Goal: Information Seeking & Learning: Learn about a topic

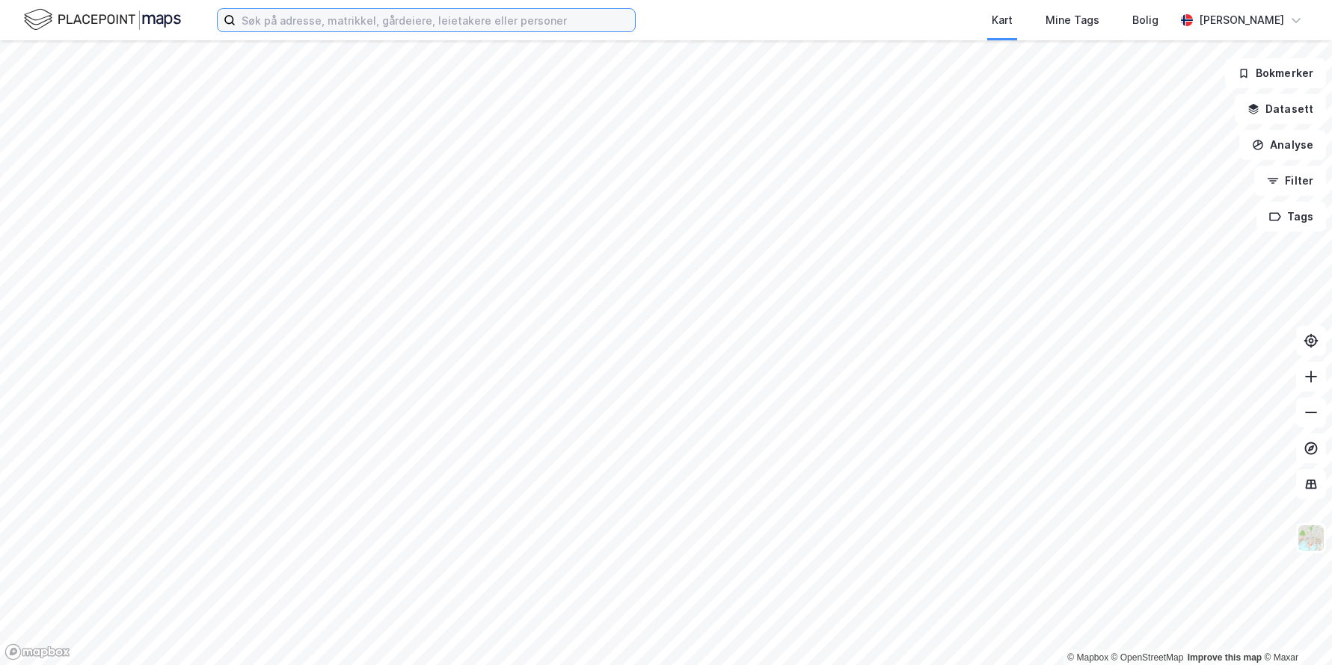
click at [409, 19] on input at bounding box center [435, 20] width 399 height 22
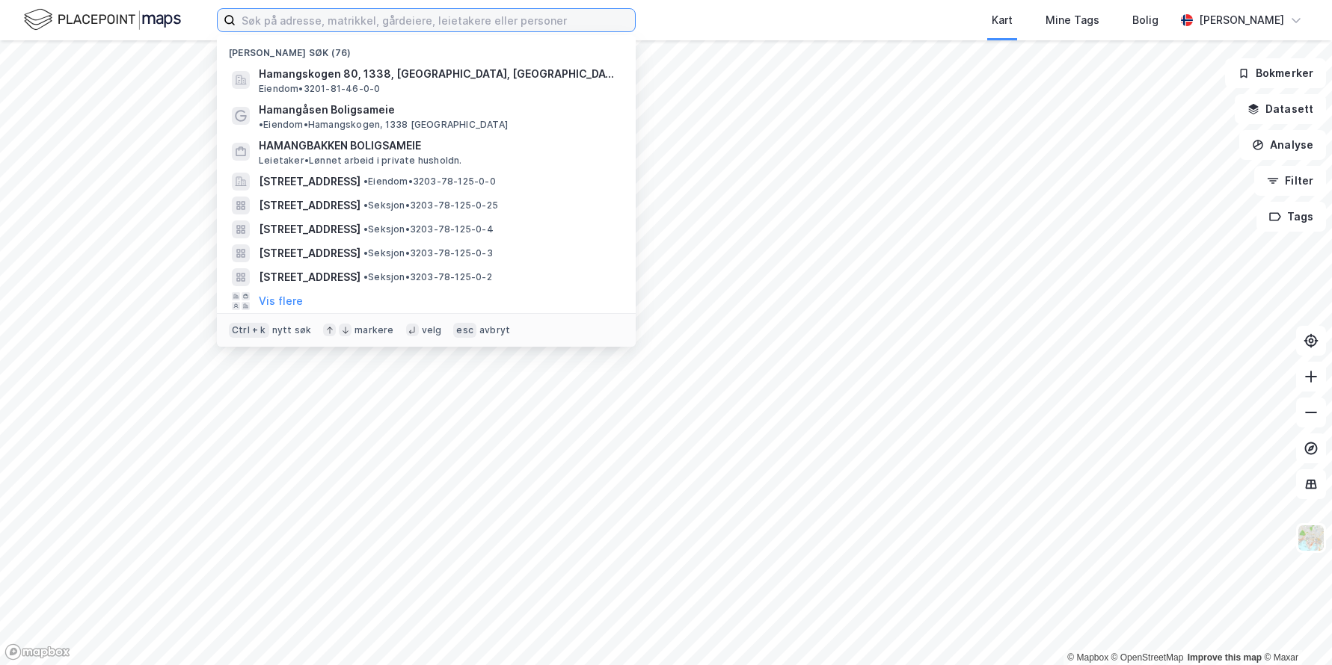
paste input "0301-217/41/0"
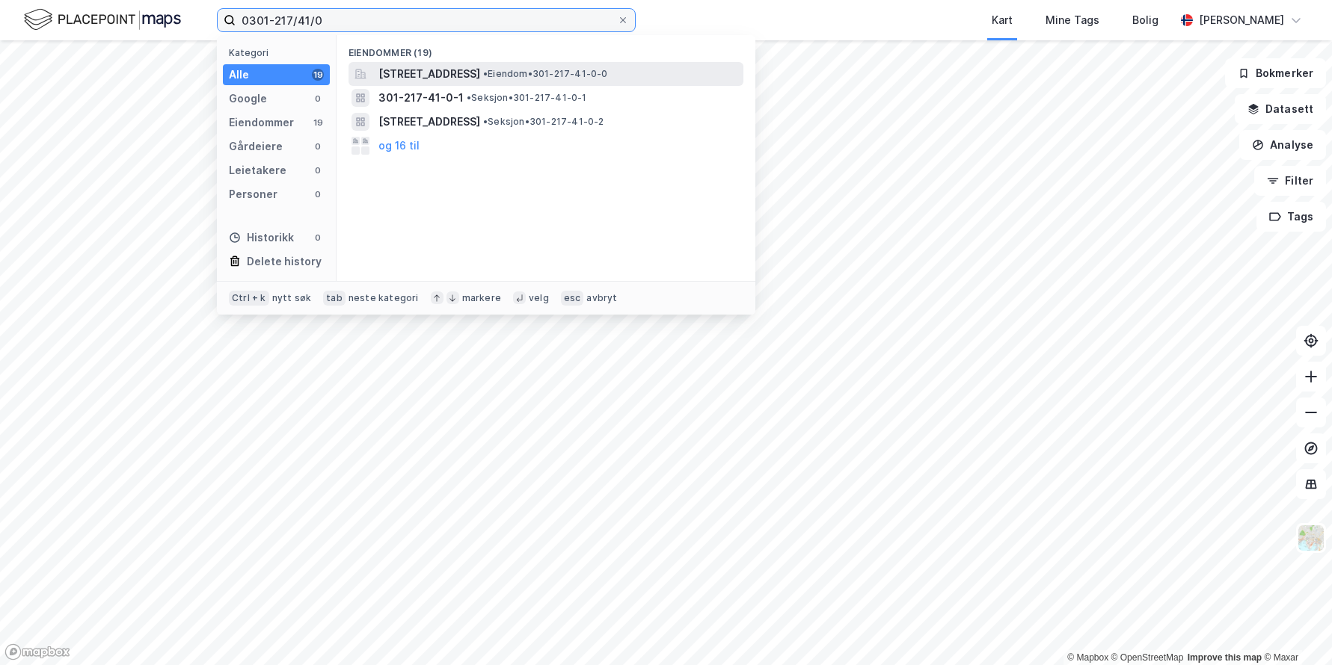
type input "0301-217/41/0"
click at [479, 73] on span "[STREET_ADDRESS]" at bounding box center [429, 74] width 102 height 18
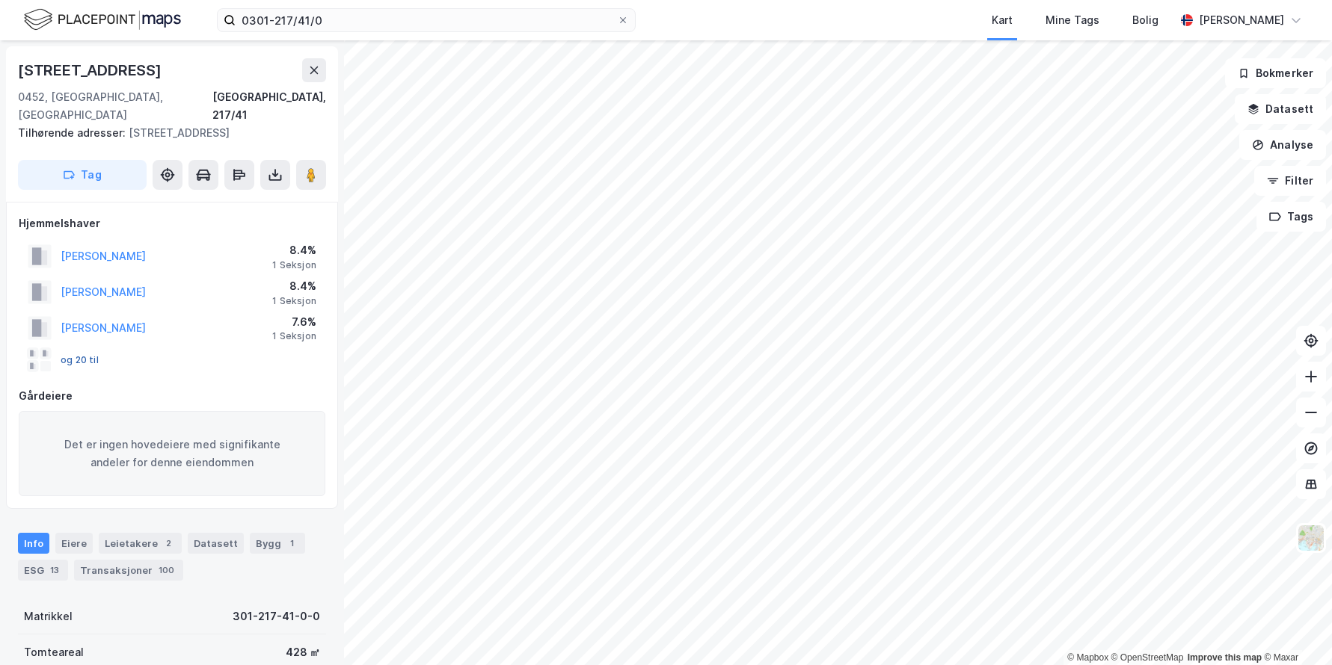
click at [0, 0] on button "og 20 til" at bounding box center [0, 0] width 0 height 0
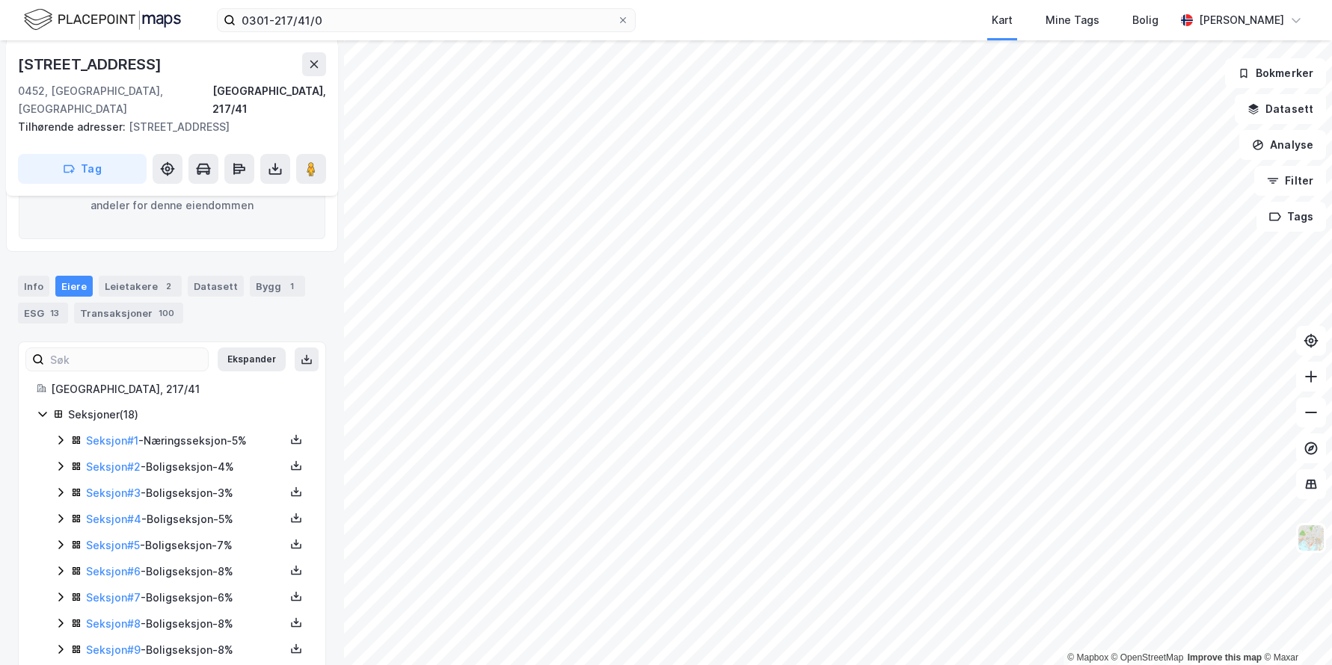
scroll to position [281, 0]
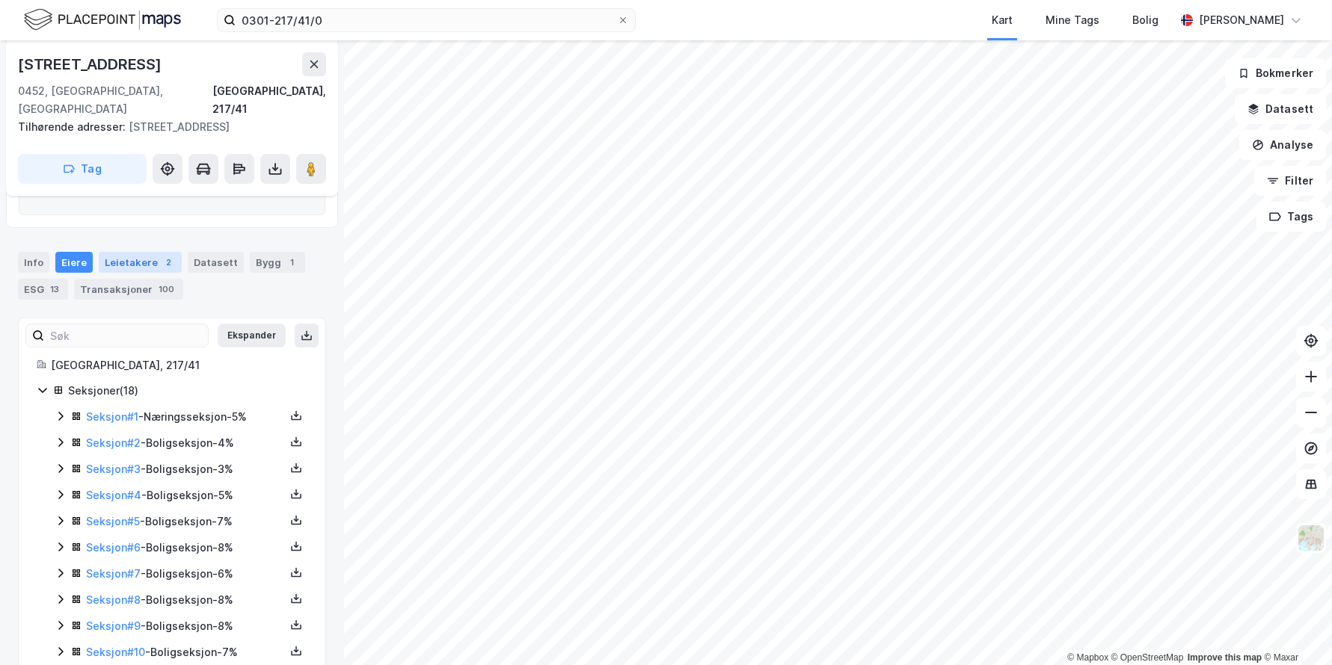
click at [135, 252] on div "Leietakere 2" at bounding box center [140, 262] width 83 height 21
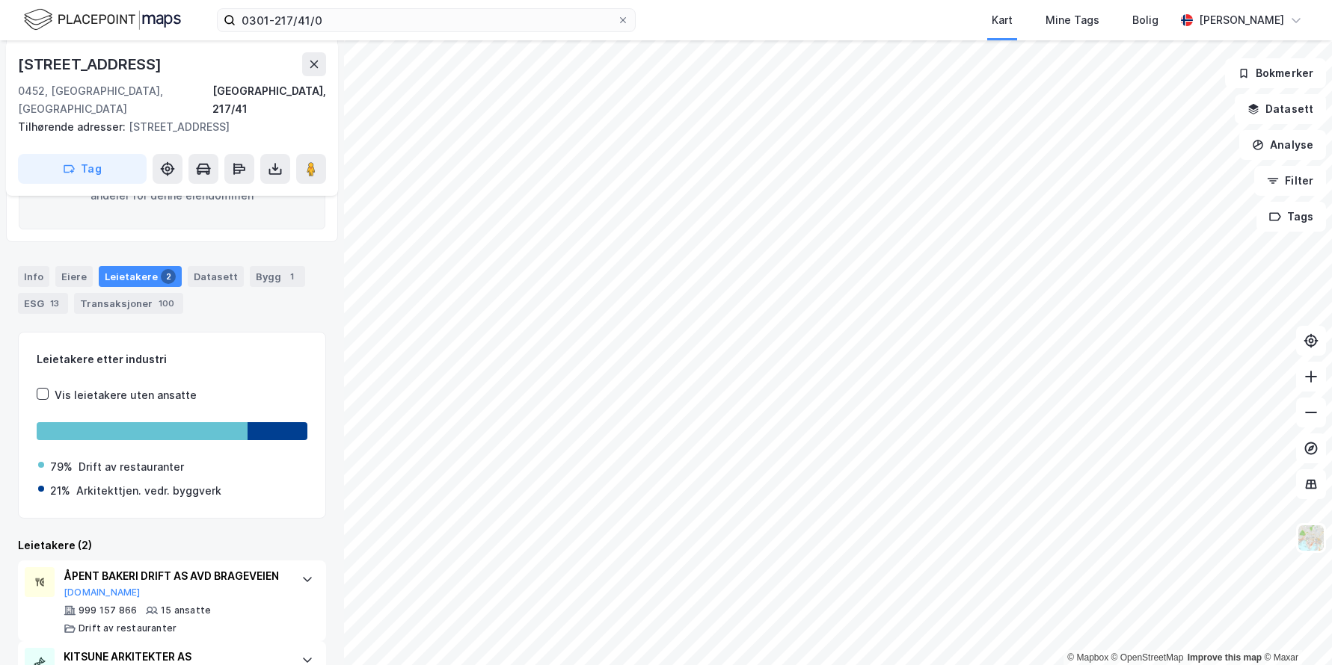
scroll to position [192, 0]
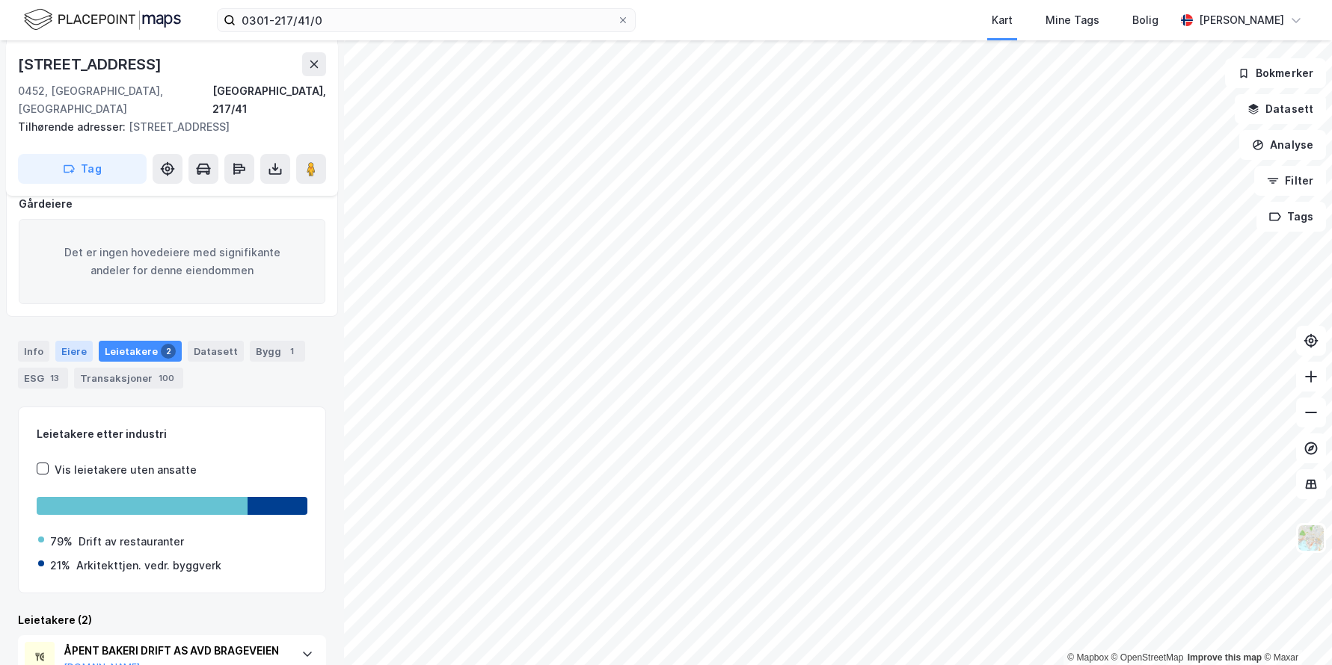
click at [67, 341] on div "Eiere" at bounding box center [73, 351] width 37 height 21
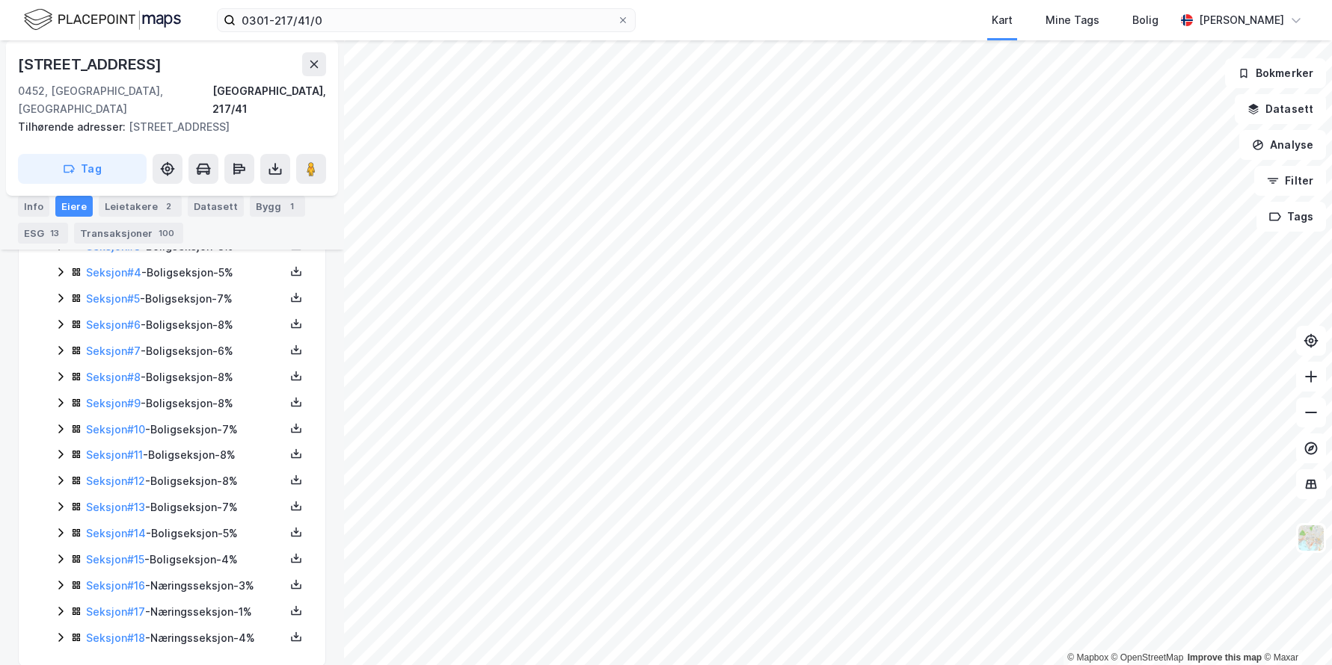
scroll to position [505, 0]
click at [62, 630] on icon at bounding box center [61, 636] width 12 height 12
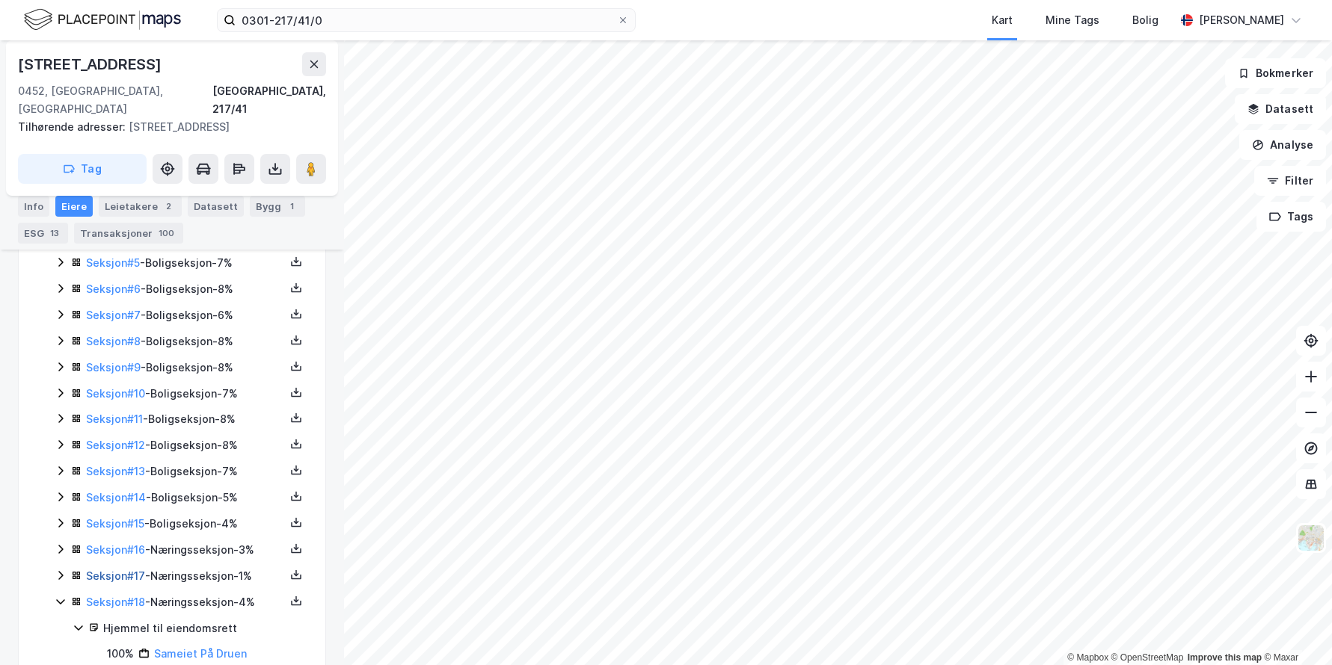
scroll to position [556, 0]
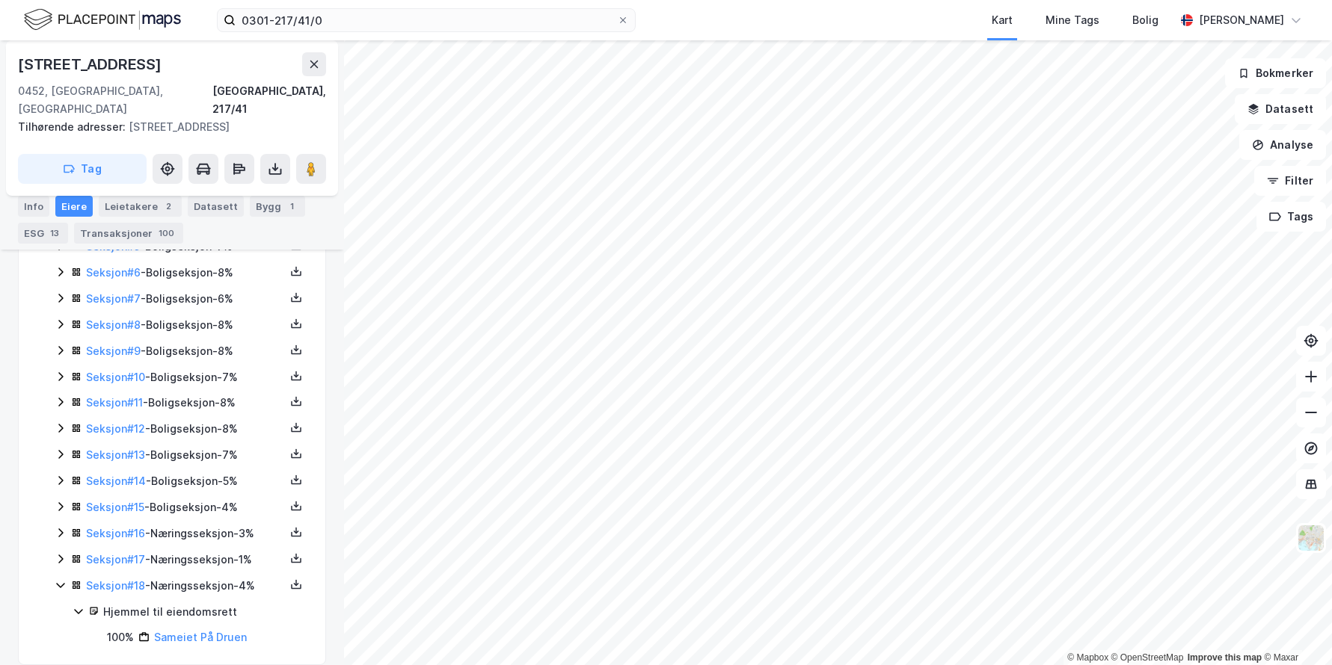
click at [60, 553] on icon at bounding box center [61, 559] width 12 height 12
click at [63, 529] on icon at bounding box center [60, 533] width 4 height 9
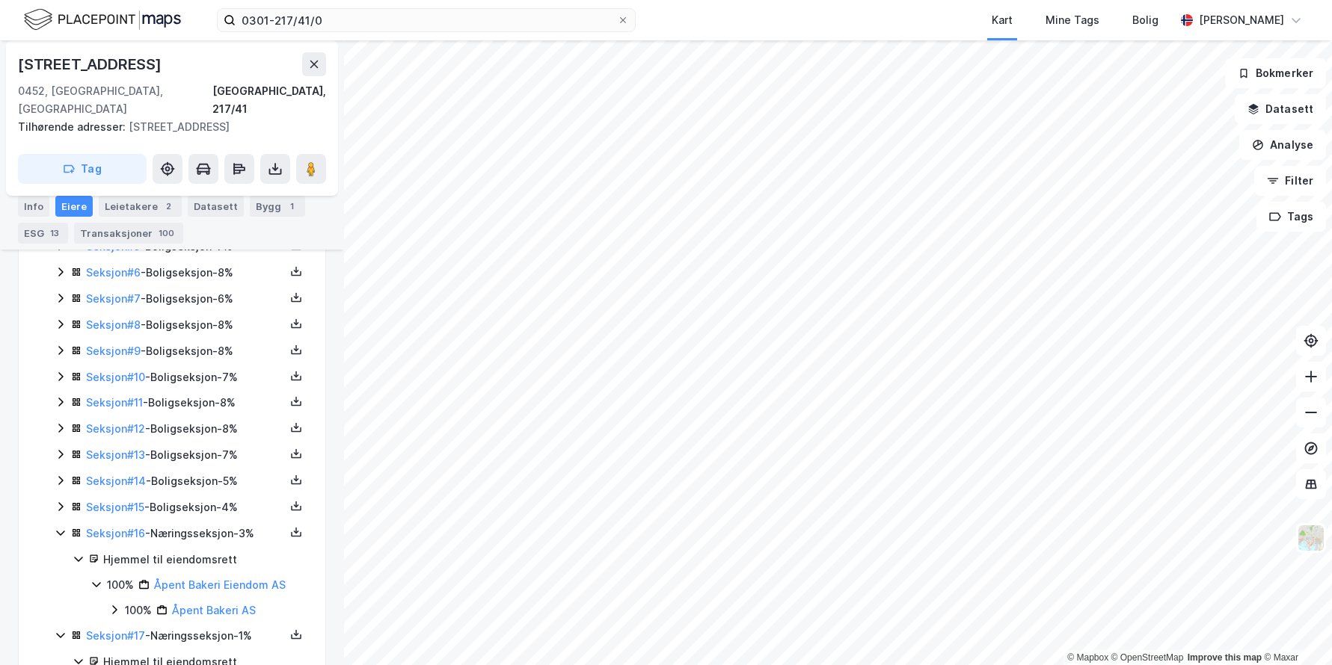
click at [58, 501] on icon at bounding box center [61, 507] width 12 height 12
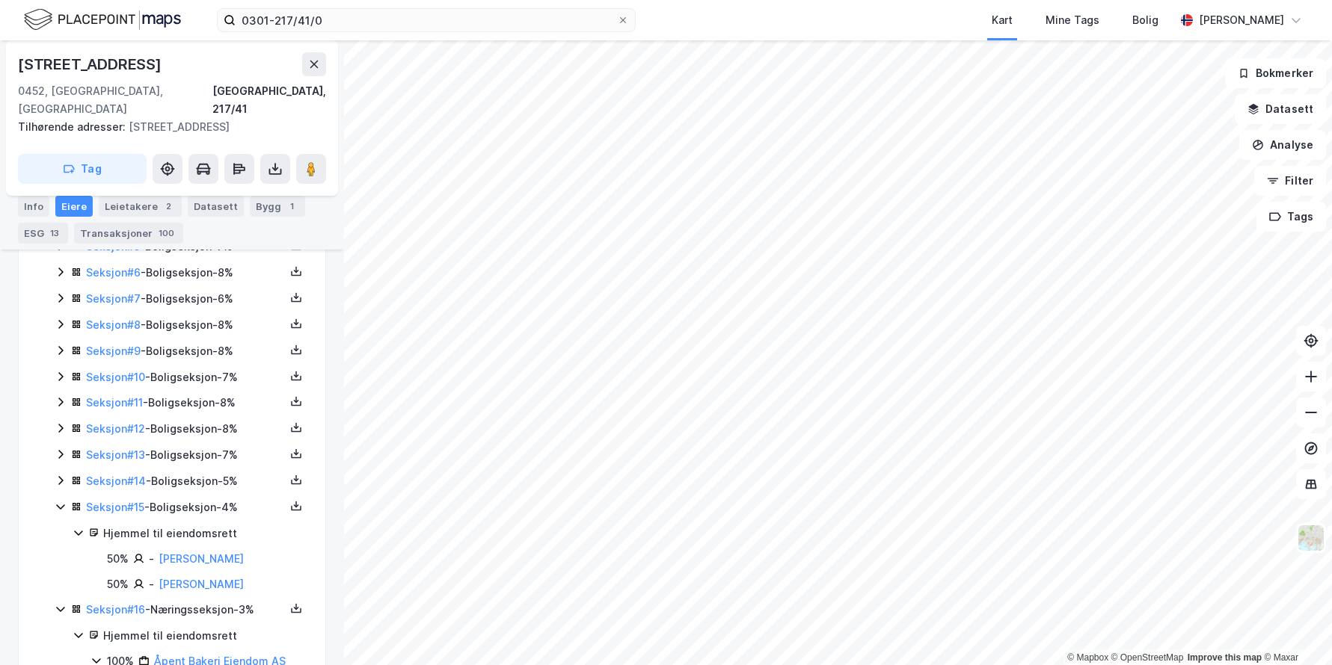
click at [59, 477] on icon at bounding box center [60, 481] width 4 height 9
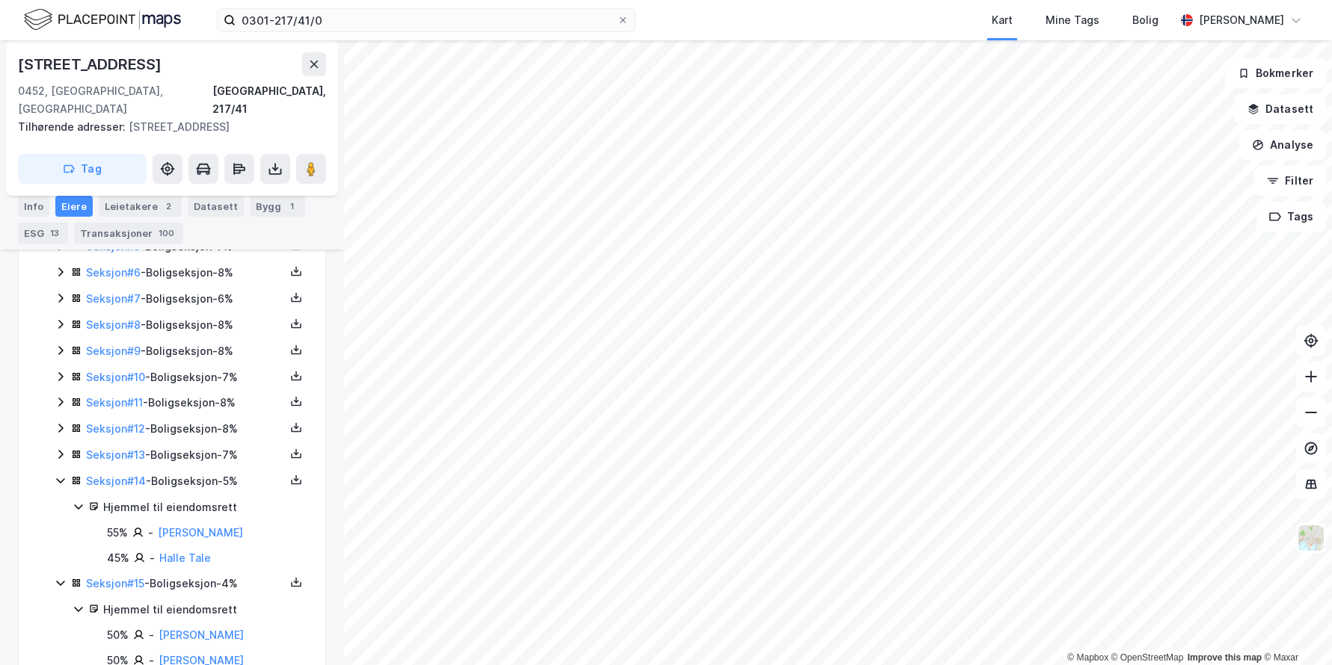
click at [60, 449] on icon at bounding box center [61, 455] width 12 height 12
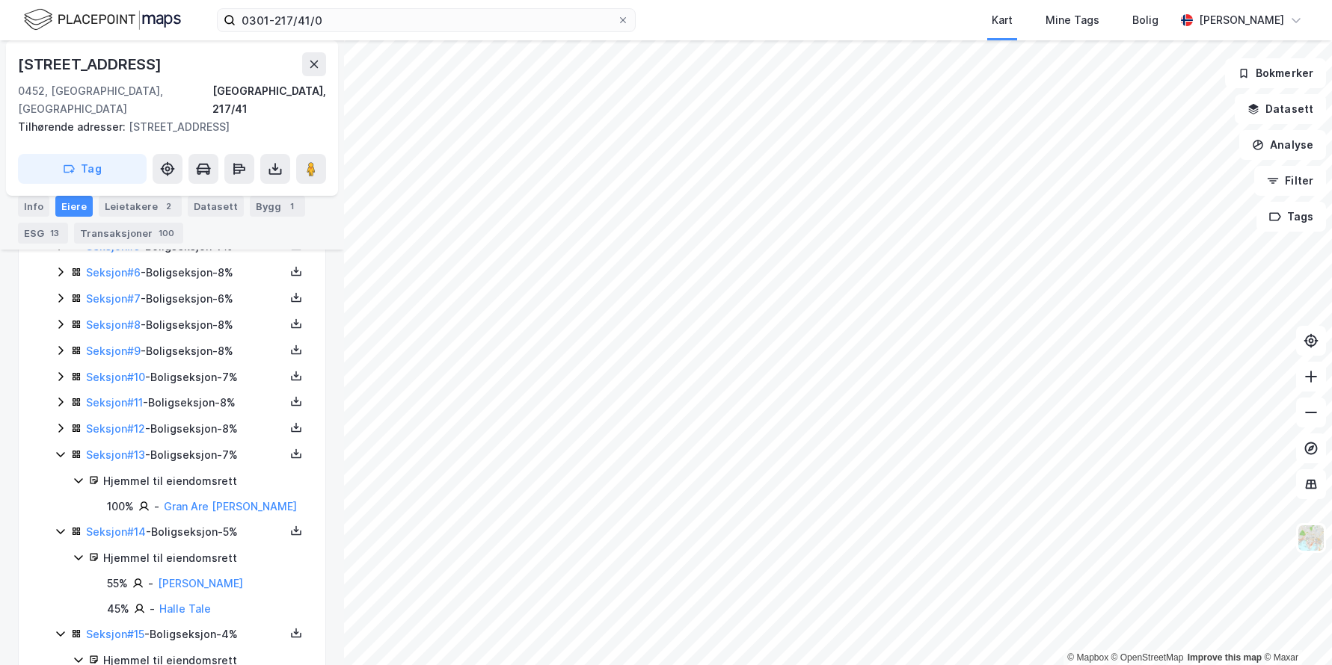
click at [58, 422] on icon at bounding box center [61, 428] width 12 height 12
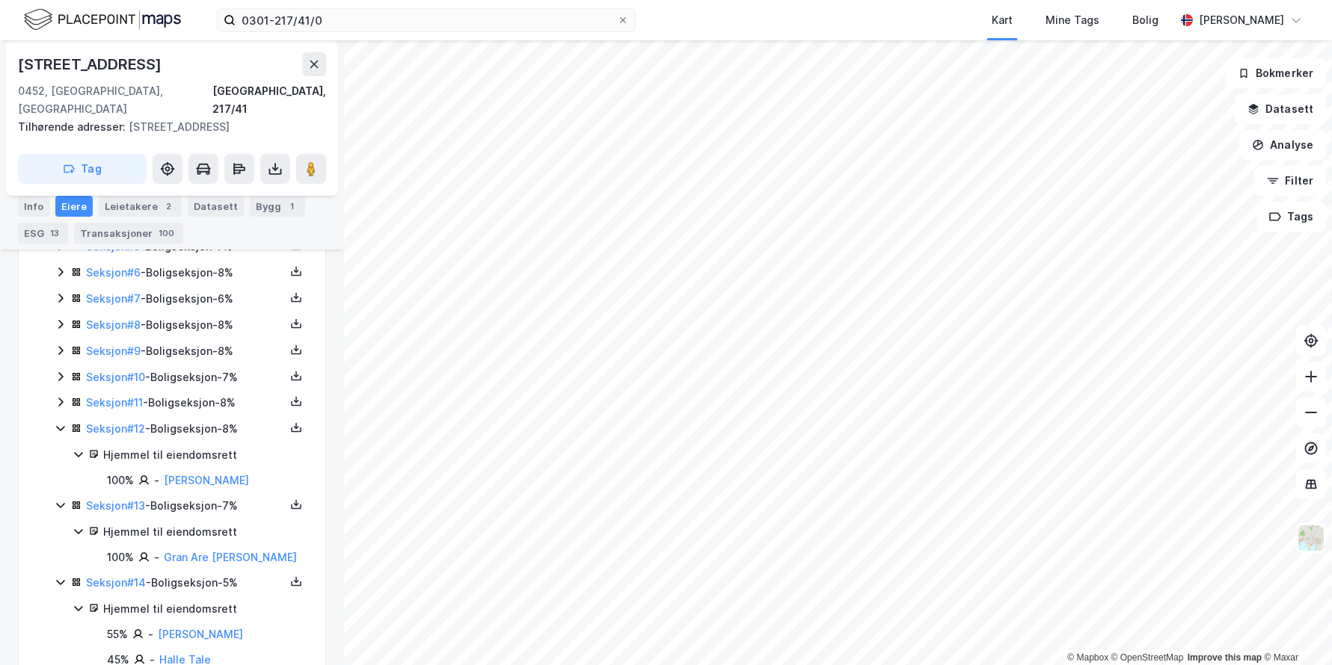
click at [61, 399] on icon at bounding box center [60, 403] width 4 height 9
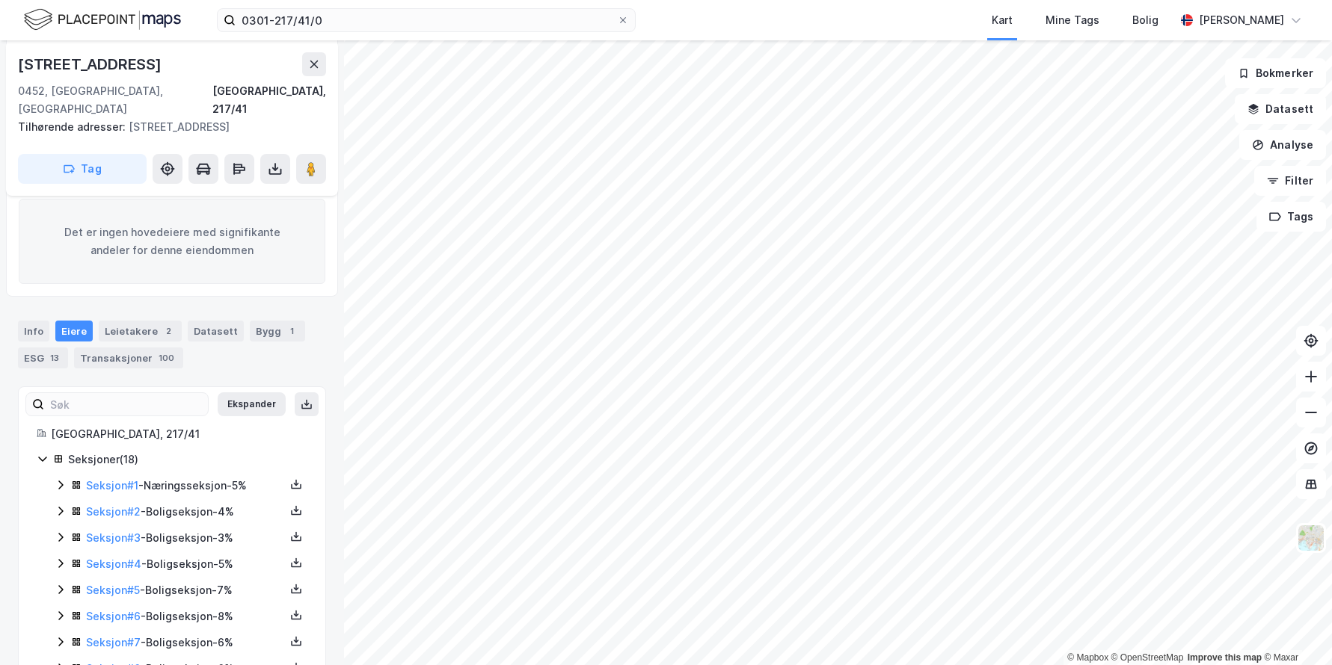
scroll to position [224, 0]
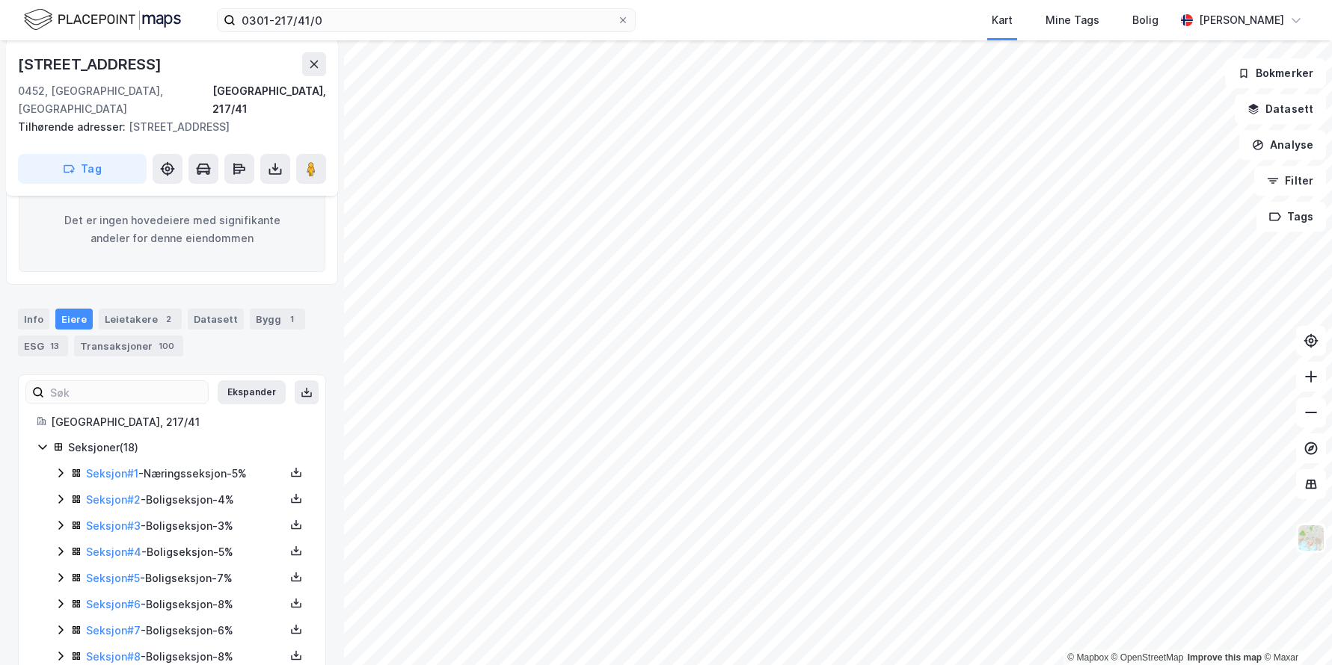
click at [59, 467] on icon at bounding box center [61, 473] width 12 height 12
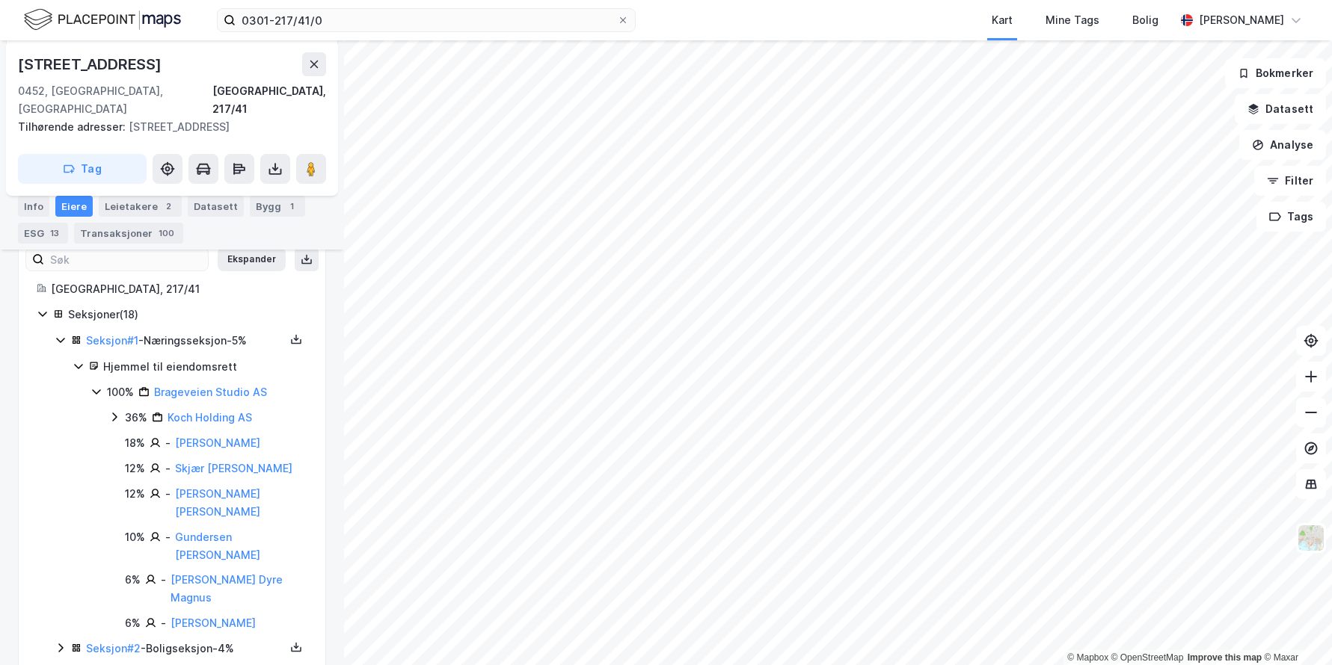
scroll to position [374, 0]
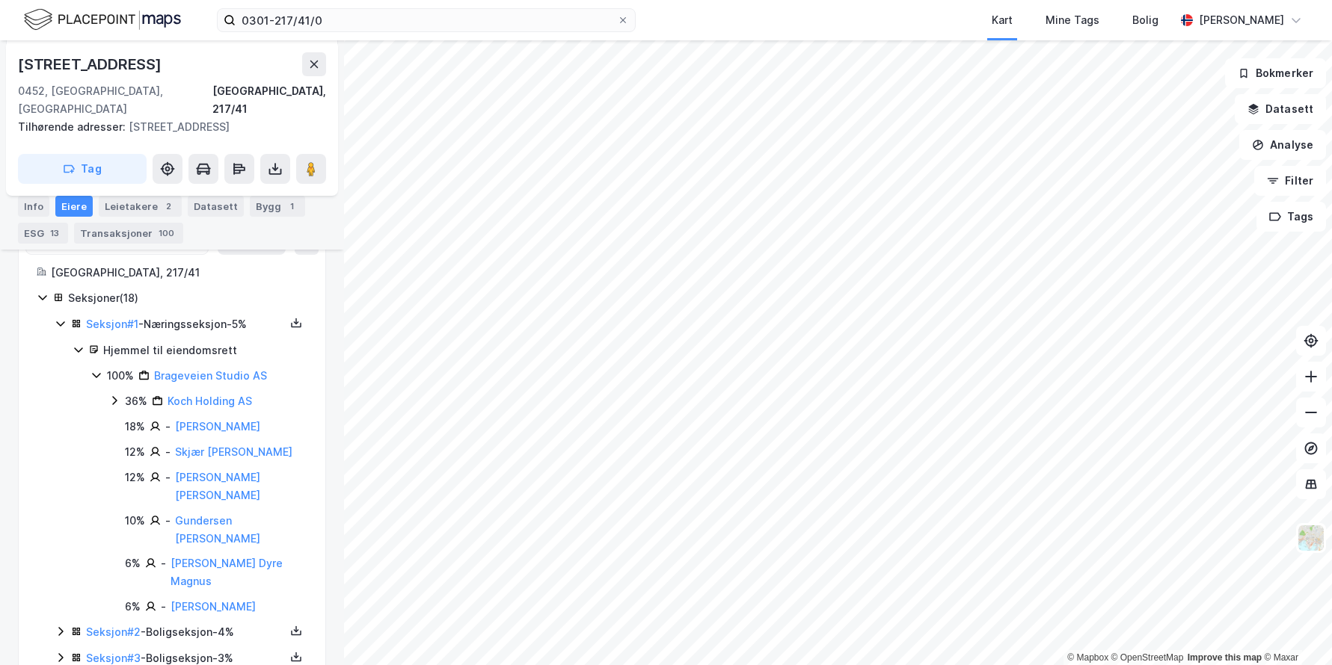
click at [58, 322] on icon at bounding box center [60, 324] width 8 height 5
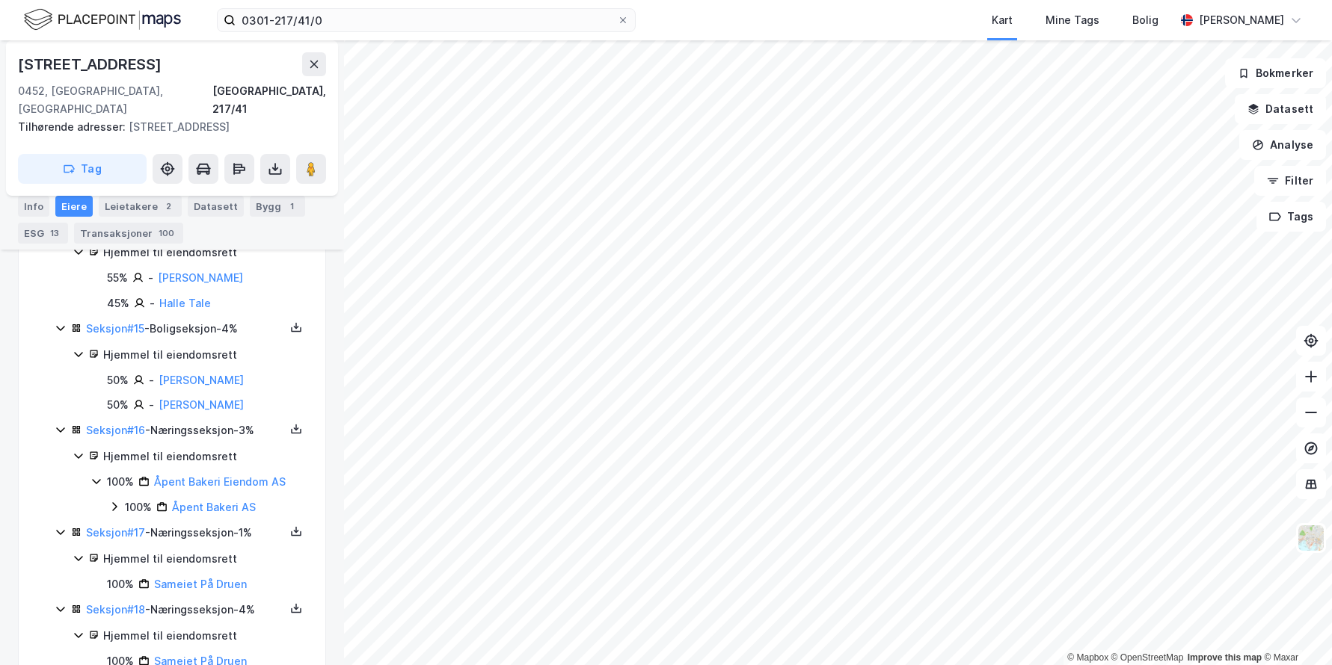
scroll to position [988, 0]
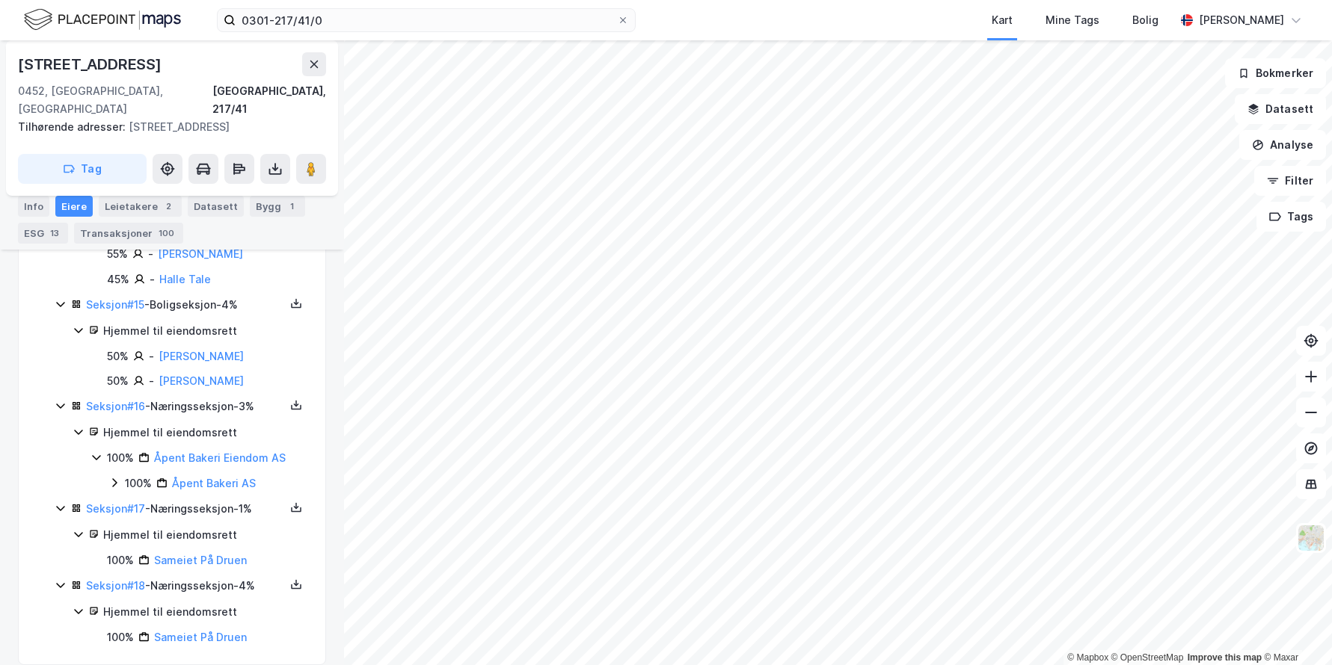
click at [253, 552] on div "100% Sameiet På Druen" at bounding box center [207, 561] width 200 height 18
click at [211, 554] on link "Sameiet På Druen" at bounding box center [200, 560] width 93 height 13
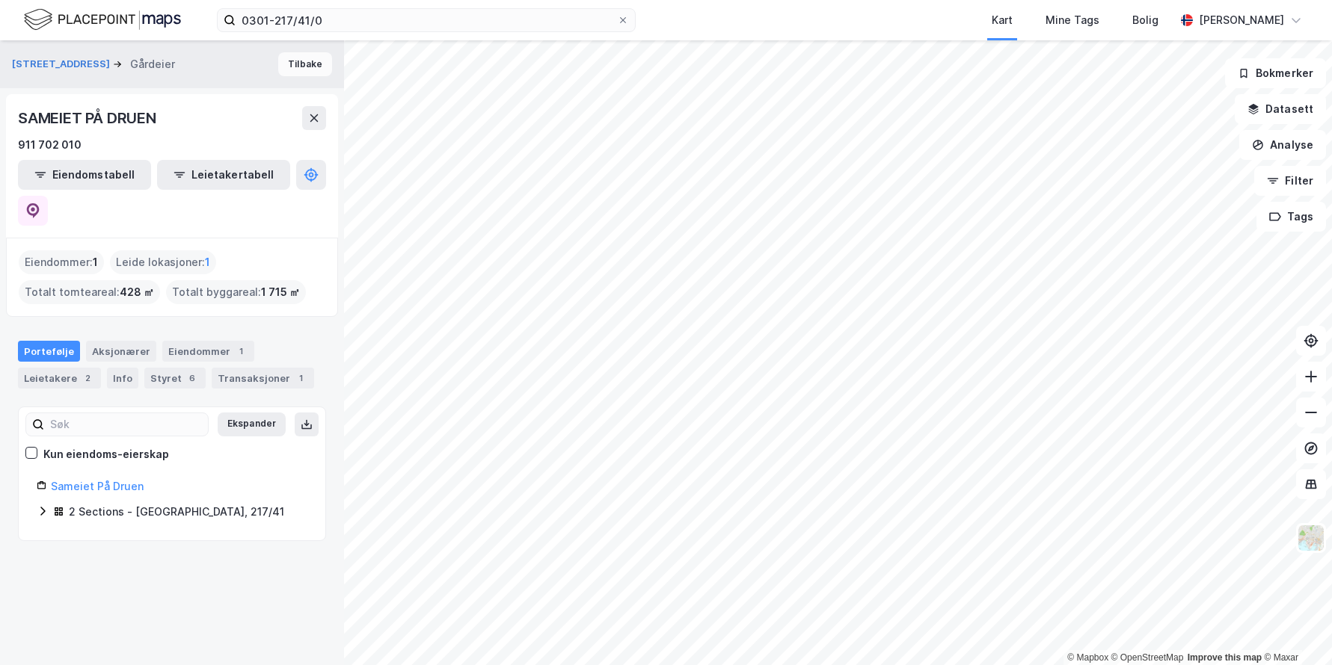
click at [292, 66] on button "Tilbake" at bounding box center [305, 64] width 54 height 24
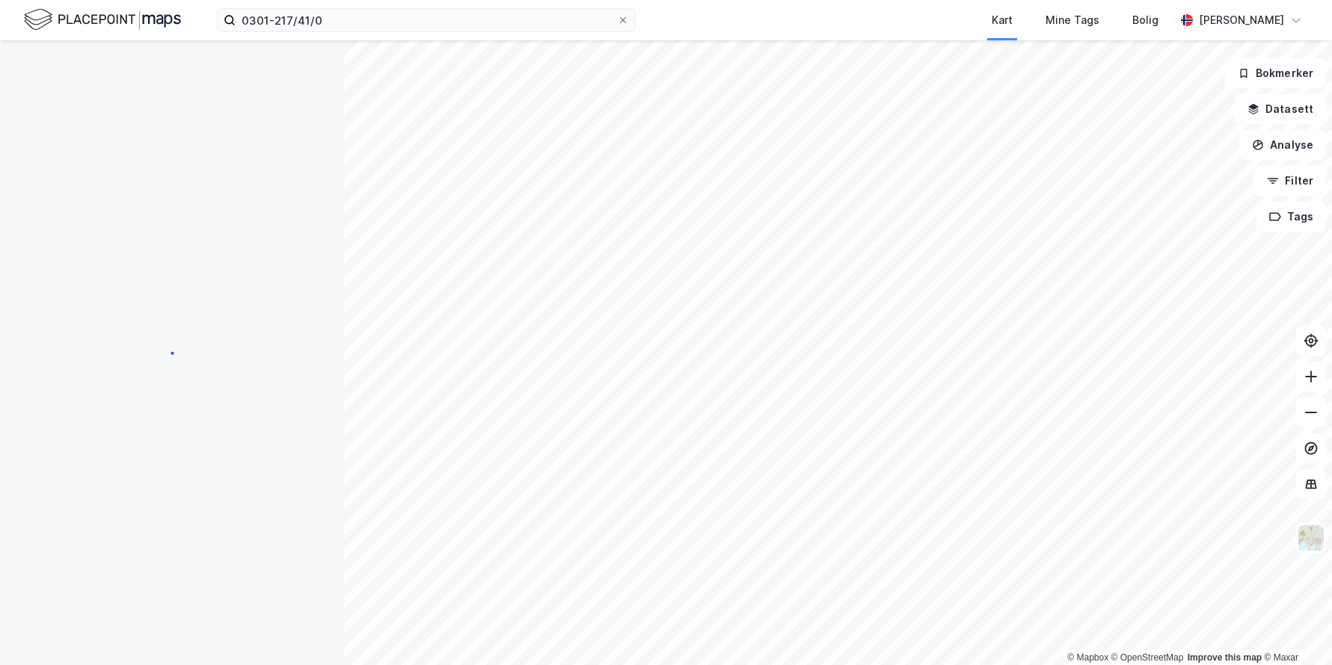
scroll to position [505, 0]
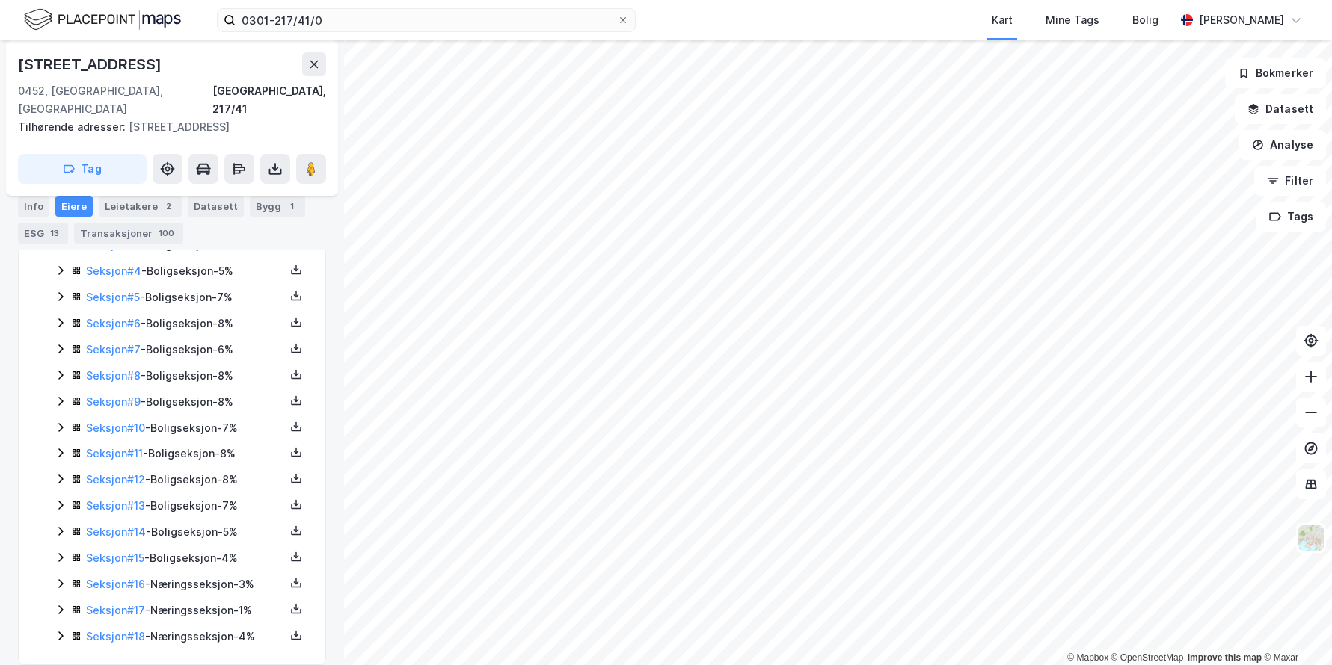
click at [61, 630] on icon at bounding box center [61, 636] width 12 height 12
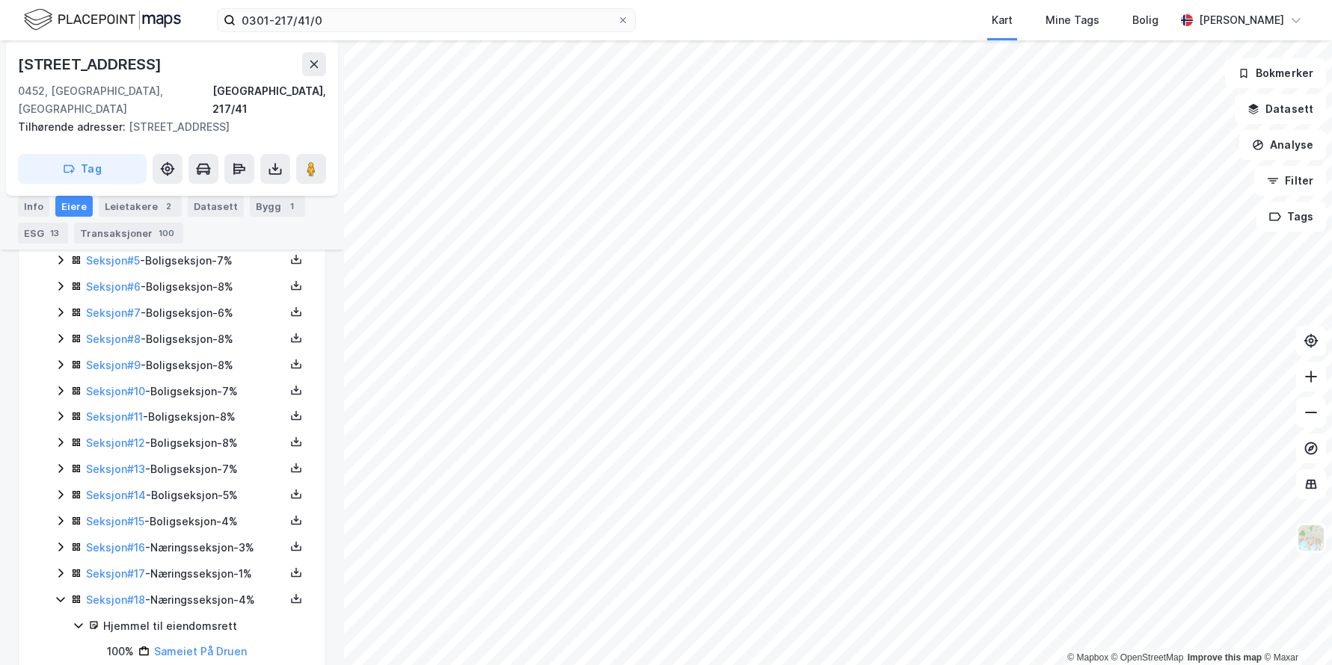
scroll to position [556, 0]
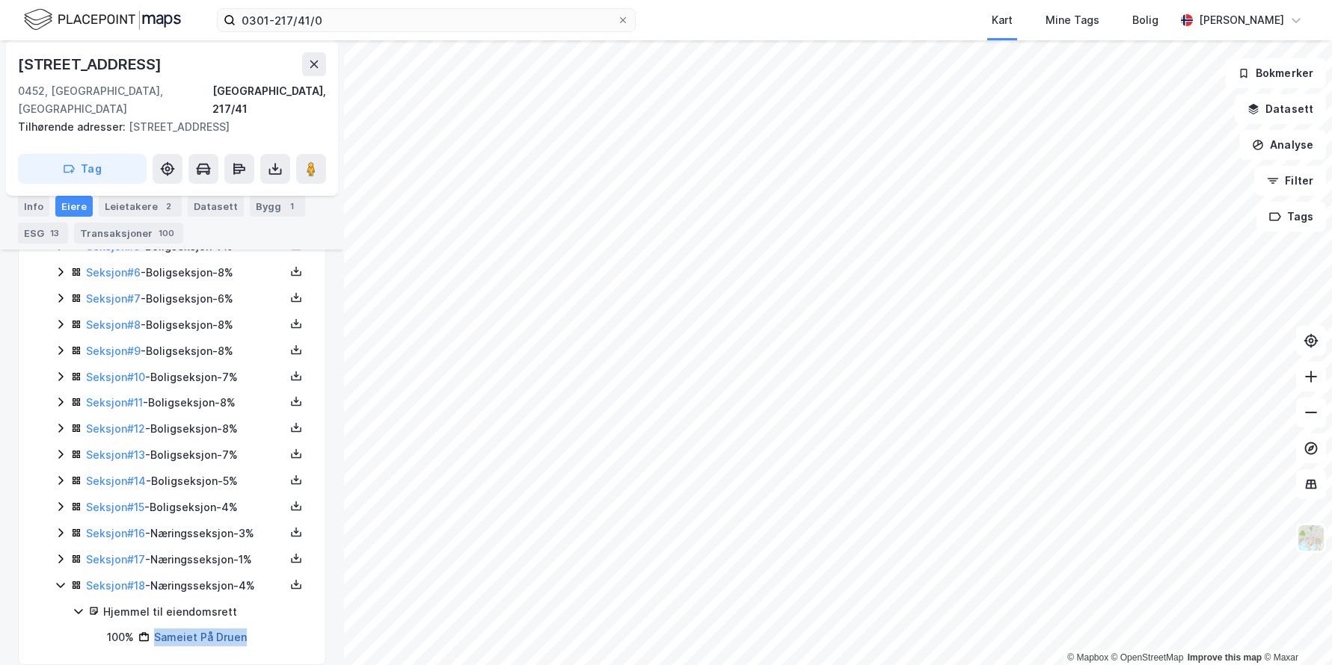
drag, startPoint x: 250, startPoint y: 624, endPoint x: 156, endPoint y: 621, distance: 94.3
click at [156, 629] on div "100% Sameiet På Druen" at bounding box center [207, 638] width 200 height 18
copy link "Sameiet På Druen"
click at [58, 553] on icon at bounding box center [61, 559] width 12 height 12
click at [63, 529] on icon at bounding box center [60, 533] width 4 height 9
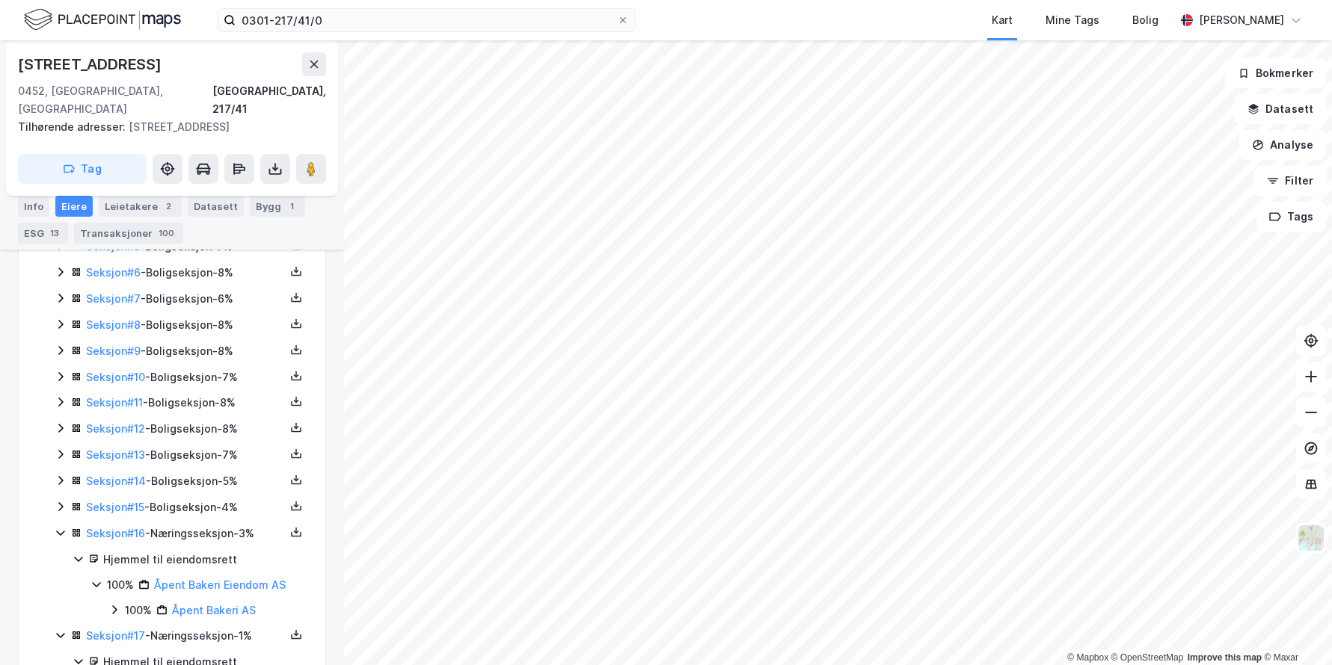
click at [60, 501] on icon at bounding box center [61, 507] width 12 height 12
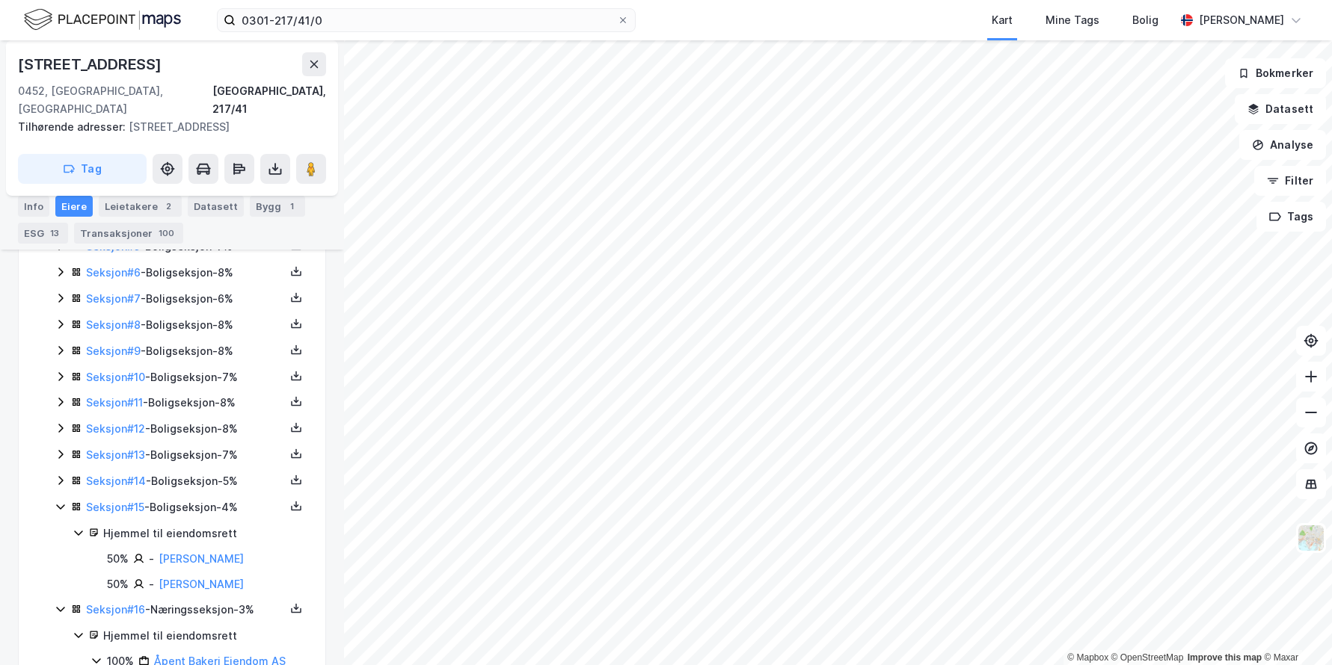
click at [57, 475] on icon at bounding box center [61, 481] width 12 height 12
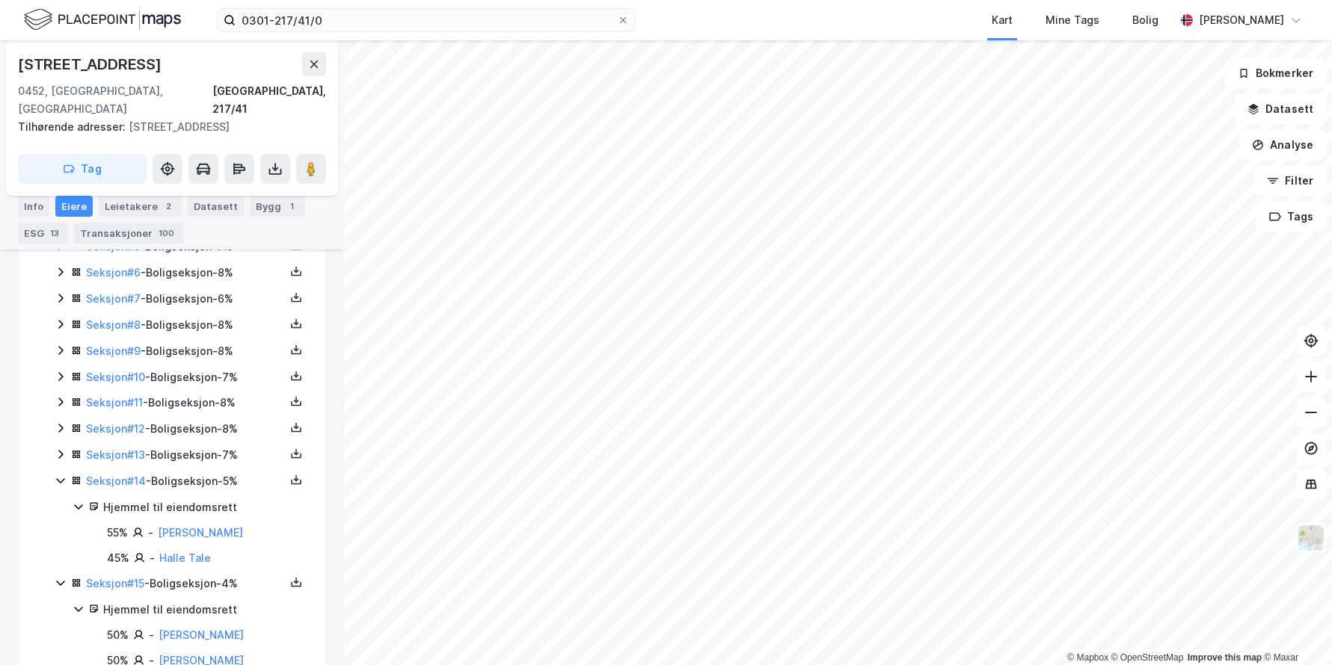
click at [62, 451] on icon at bounding box center [60, 455] width 4 height 9
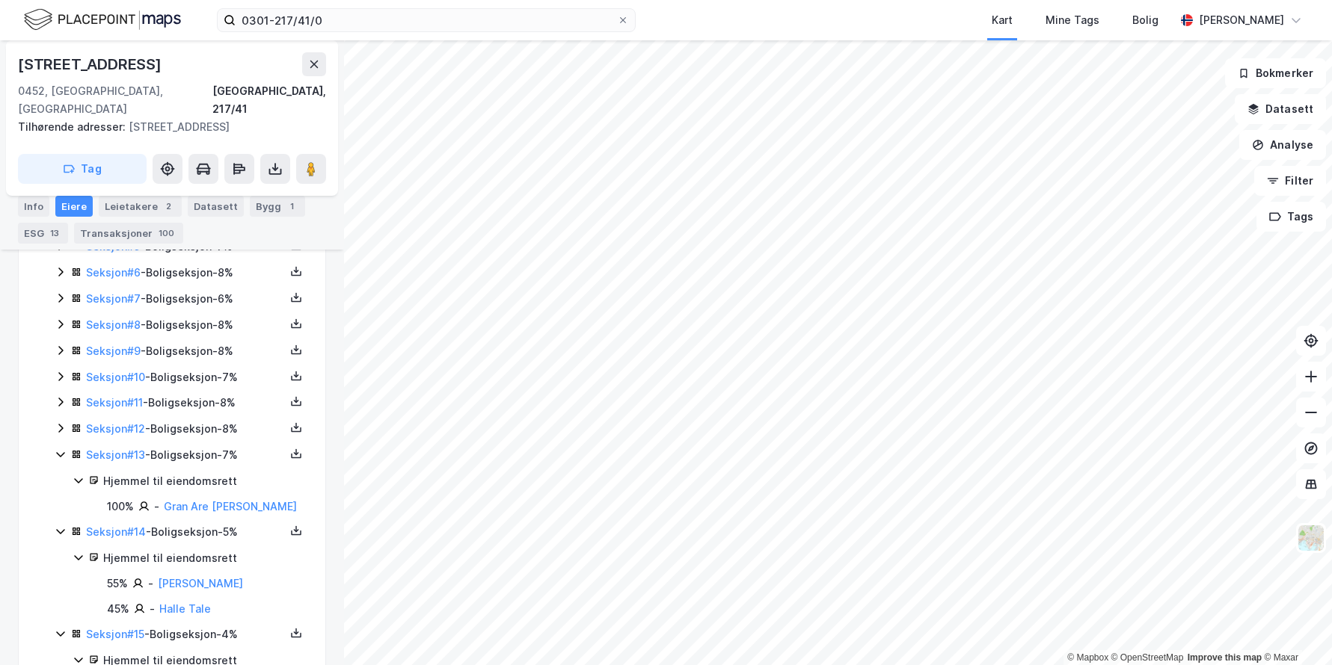
click at [61, 425] on icon at bounding box center [60, 429] width 4 height 9
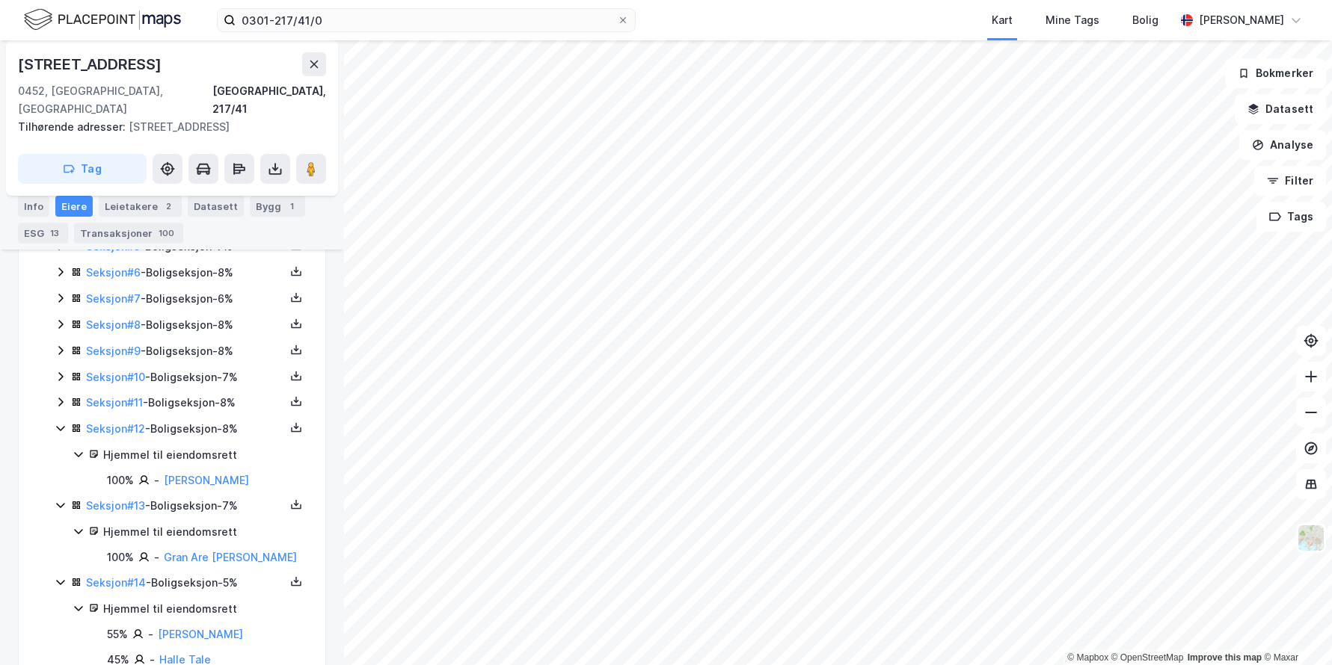
click at [63, 396] on icon at bounding box center [61, 402] width 12 height 12
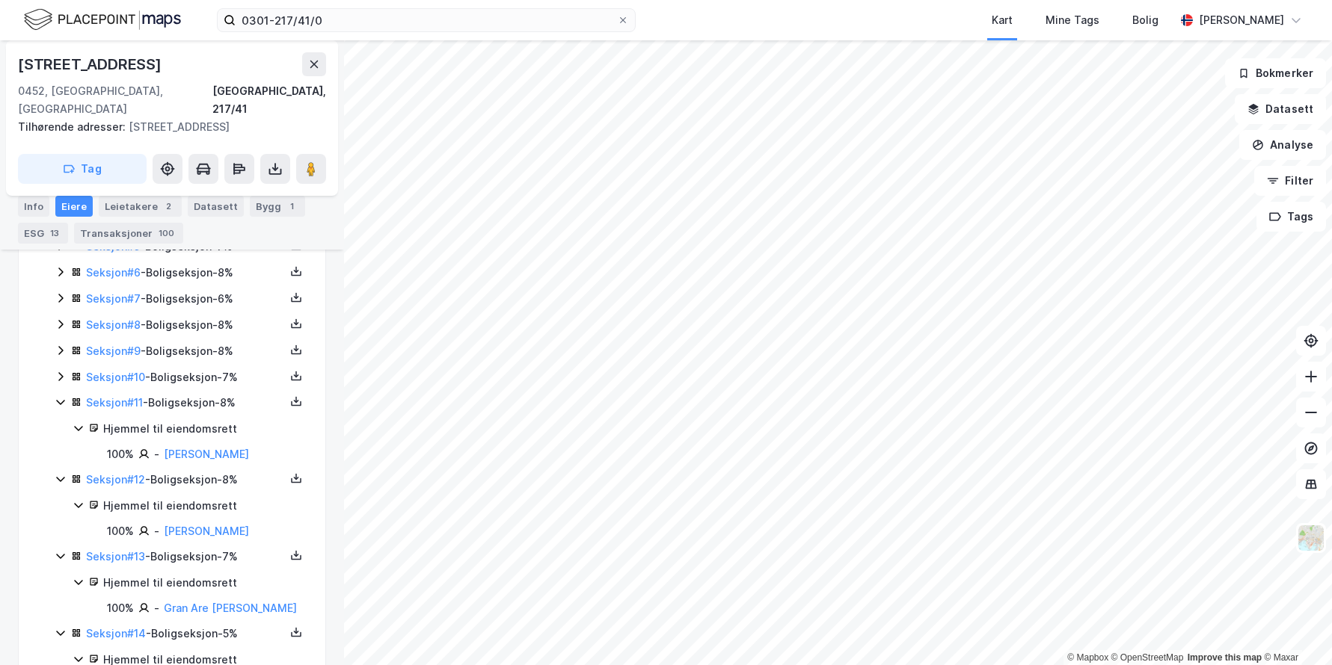
click at [59, 371] on icon at bounding box center [61, 377] width 12 height 12
click at [59, 345] on icon at bounding box center [61, 351] width 12 height 12
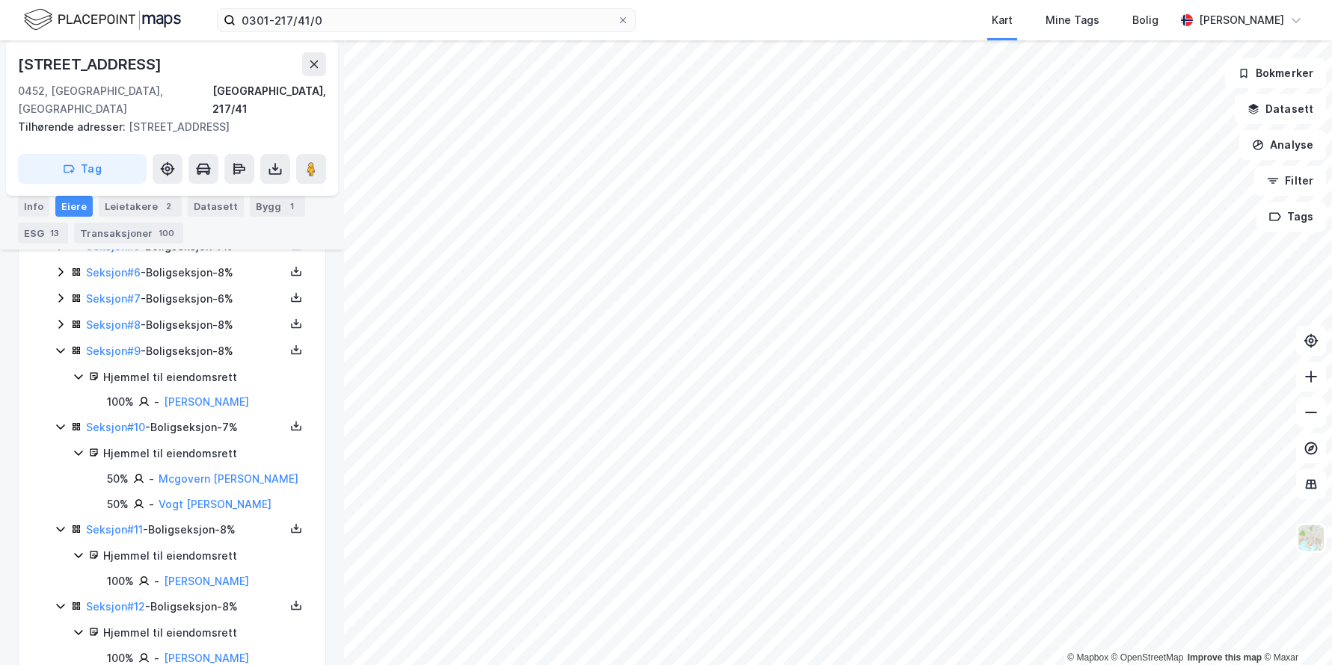
click at [61, 319] on icon at bounding box center [61, 325] width 12 height 12
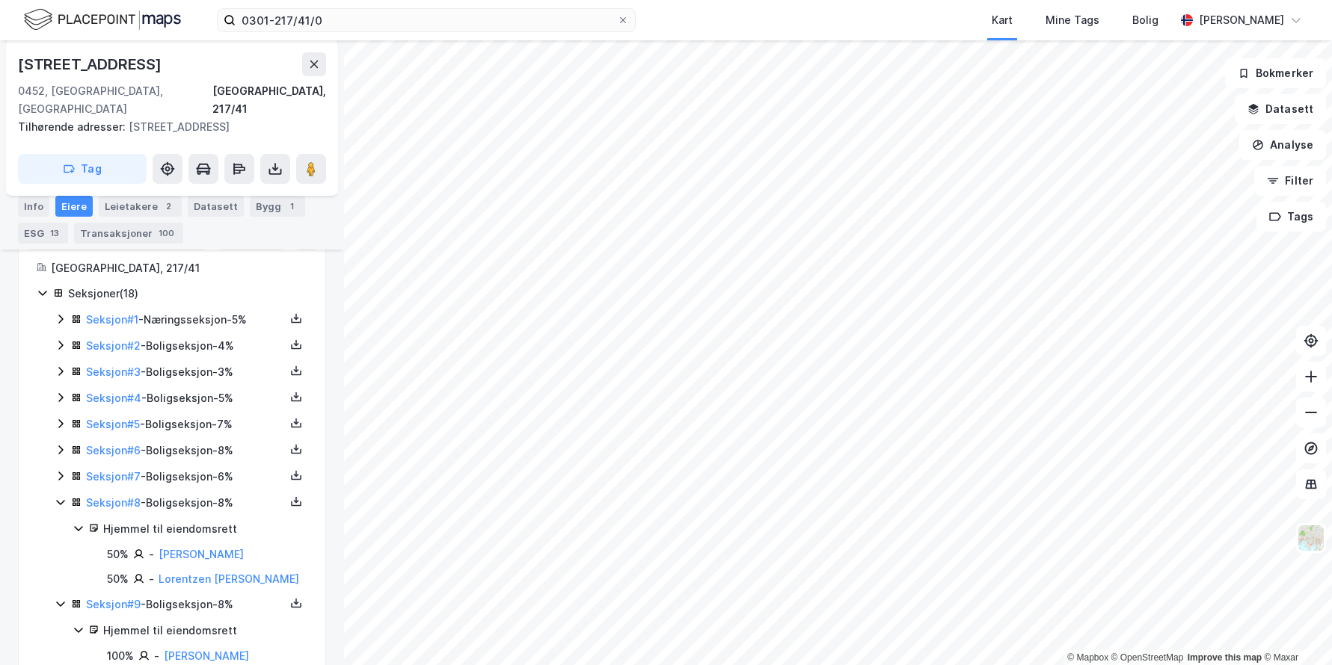
scroll to position [257, 0]
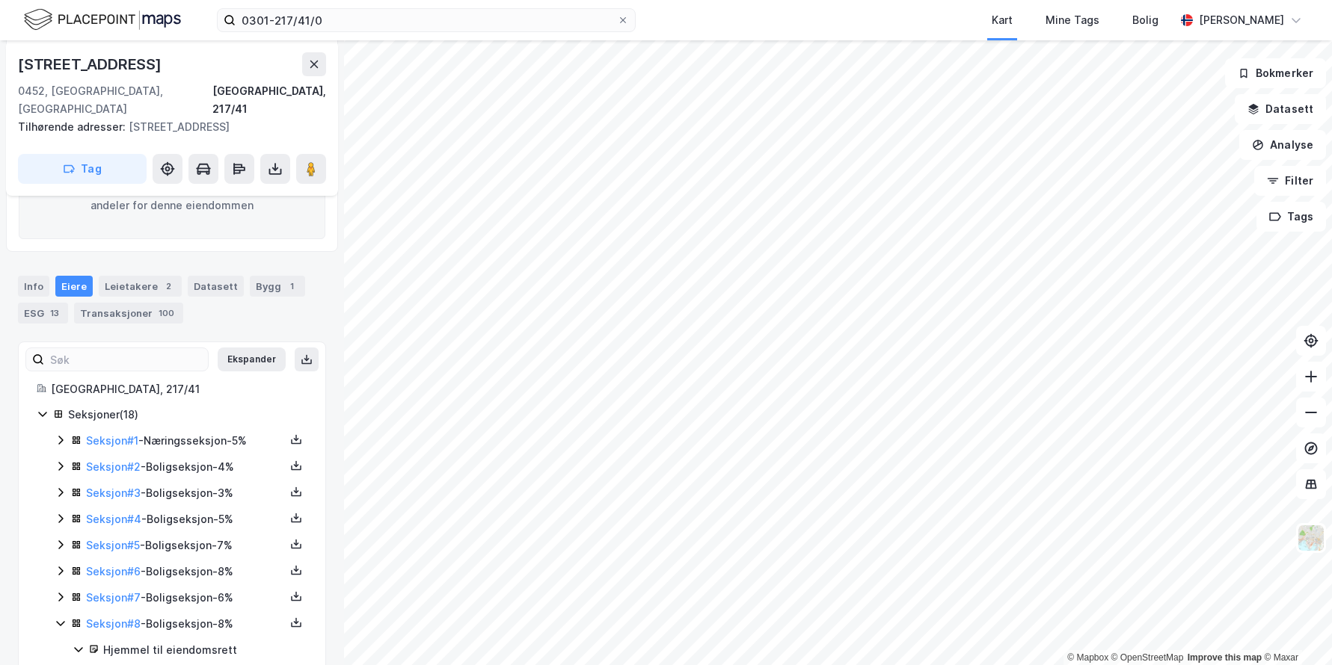
click at [61, 593] on icon at bounding box center [60, 597] width 4 height 9
click at [62, 567] on icon at bounding box center [60, 571] width 4 height 9
click at [64, 539] on icon at bounding box center [61, 545] width 12 height 12
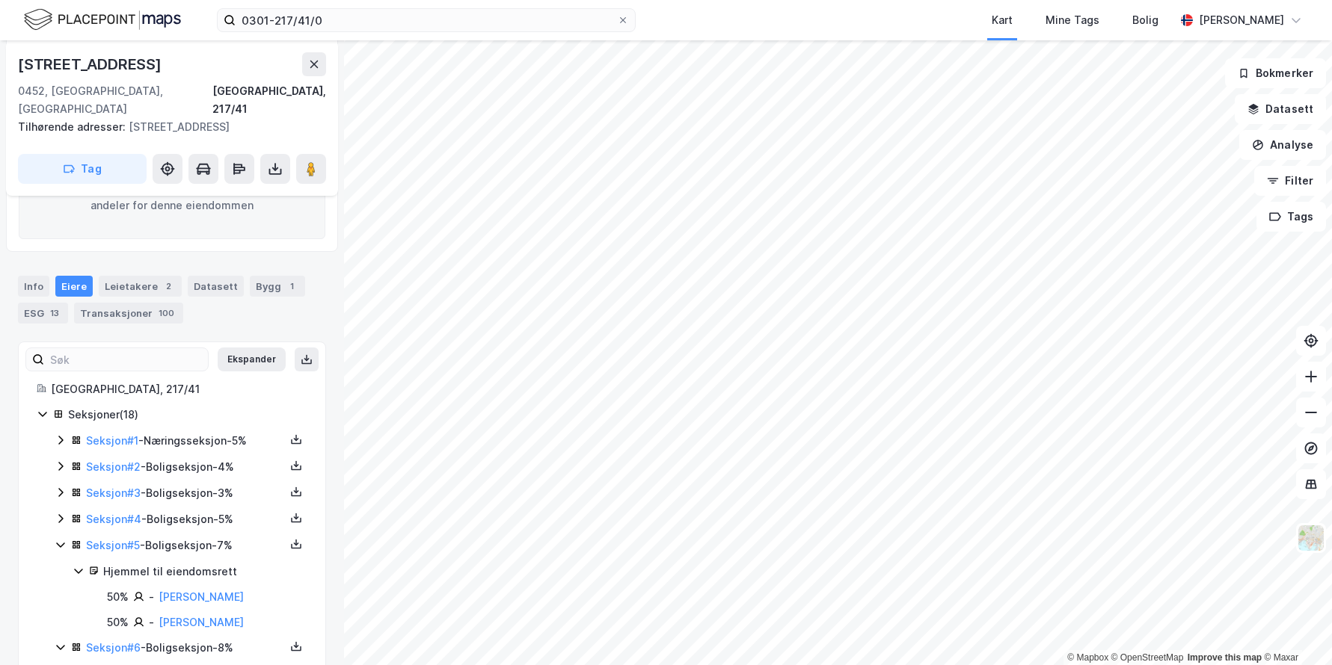
click at [61, 513] on icon at bounding box center [61, 519] width 12 height 12
click at [60, 488] on icon at bounding box center [60, 492] width 4 height 9
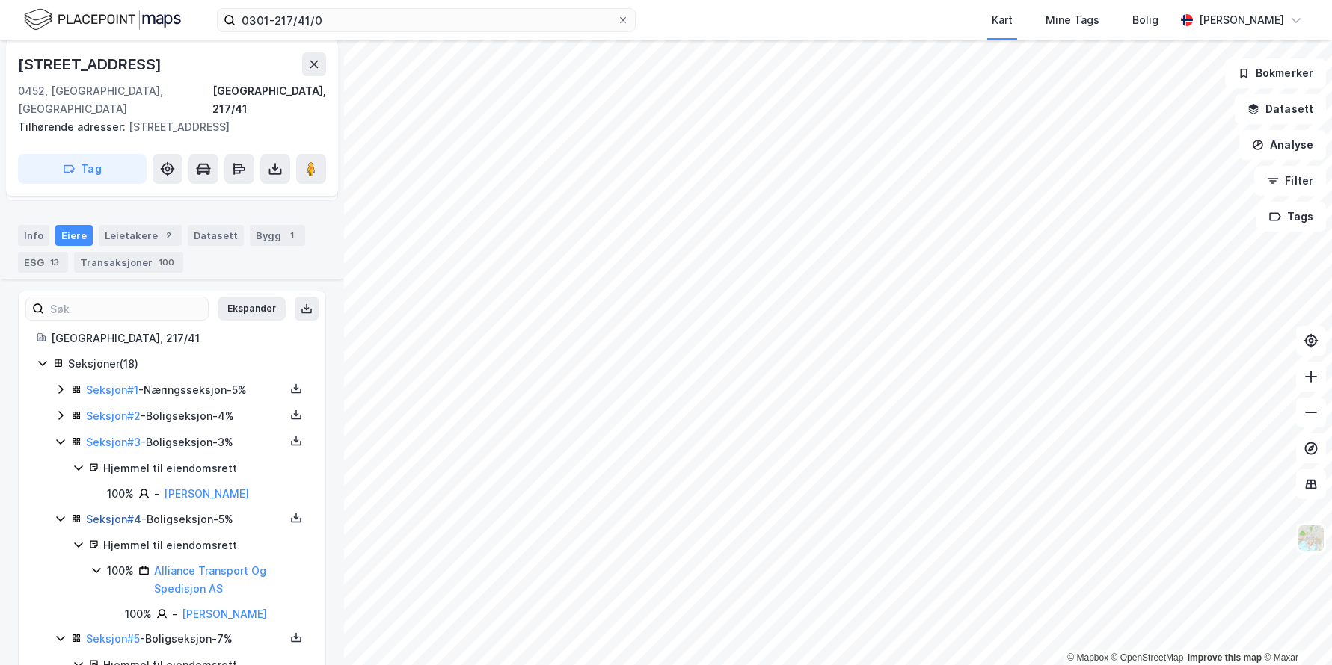
scroll to position [332, 0]
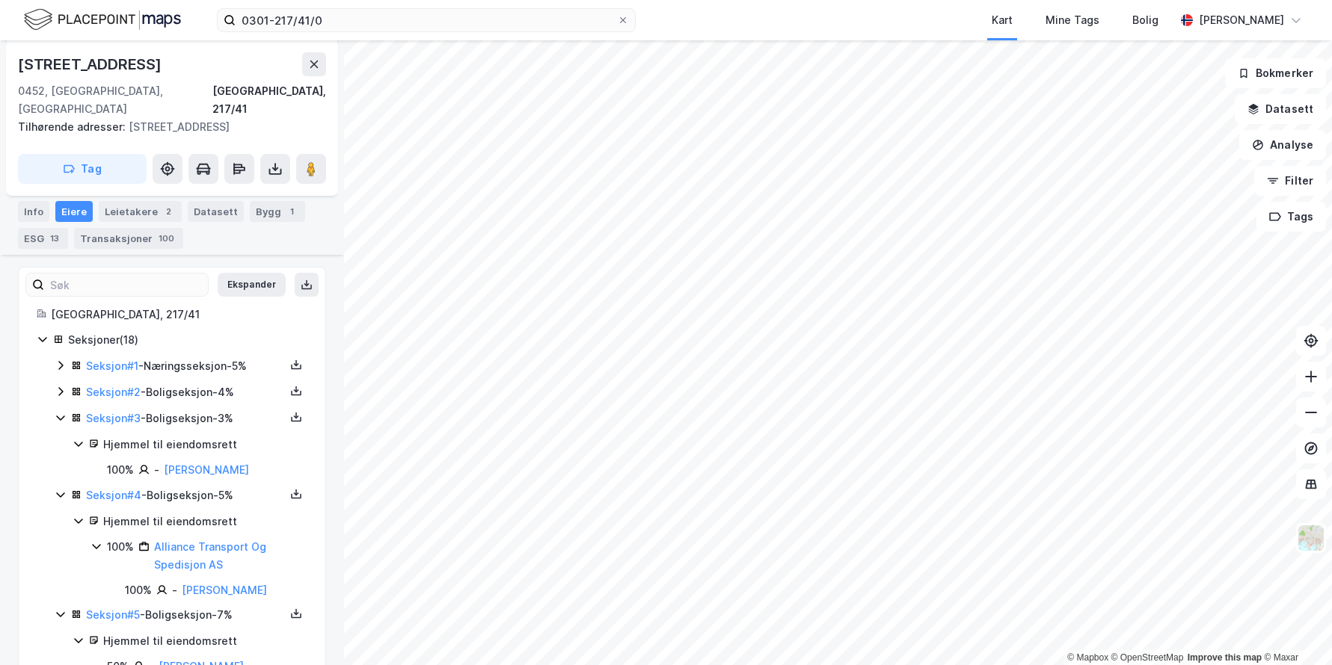
click at [61, 387] on icon at bounding box center [60, 391] width 4 height 9
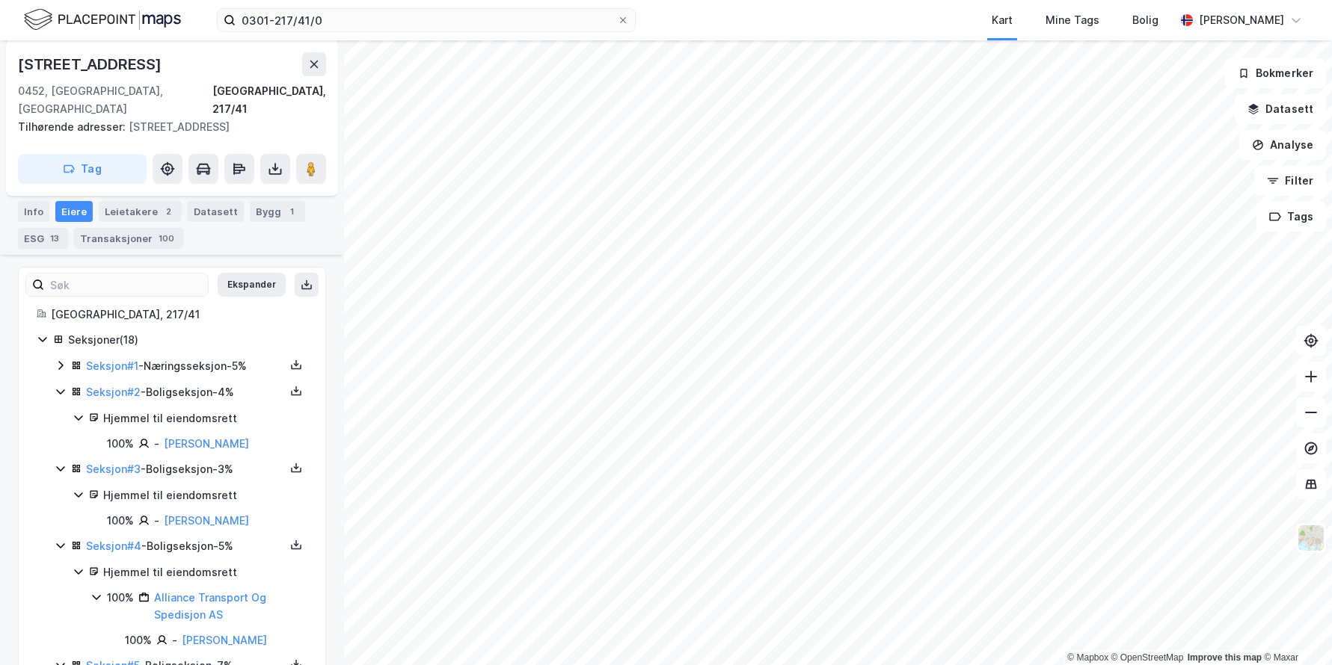
click at [61, 360] on icon at bounding box center [61, 366] width 12 height 12
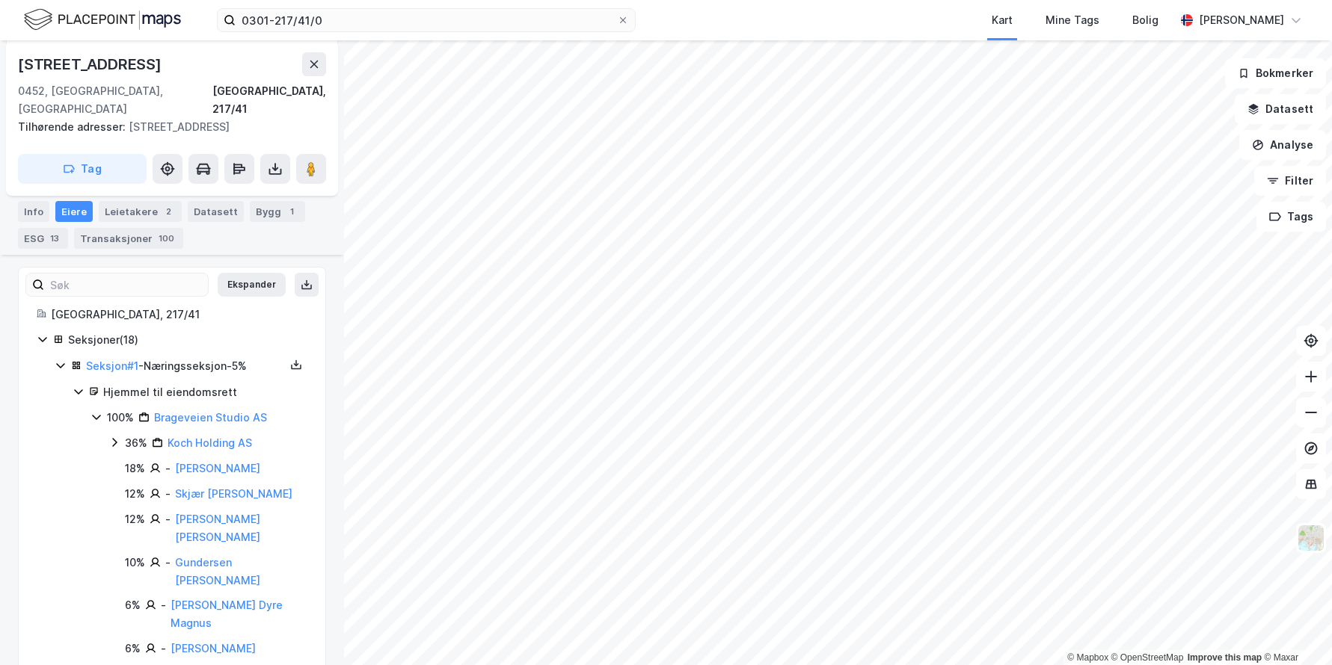
click at [43, 333] on icon at bounding box center [43, 339] width 12 height 12
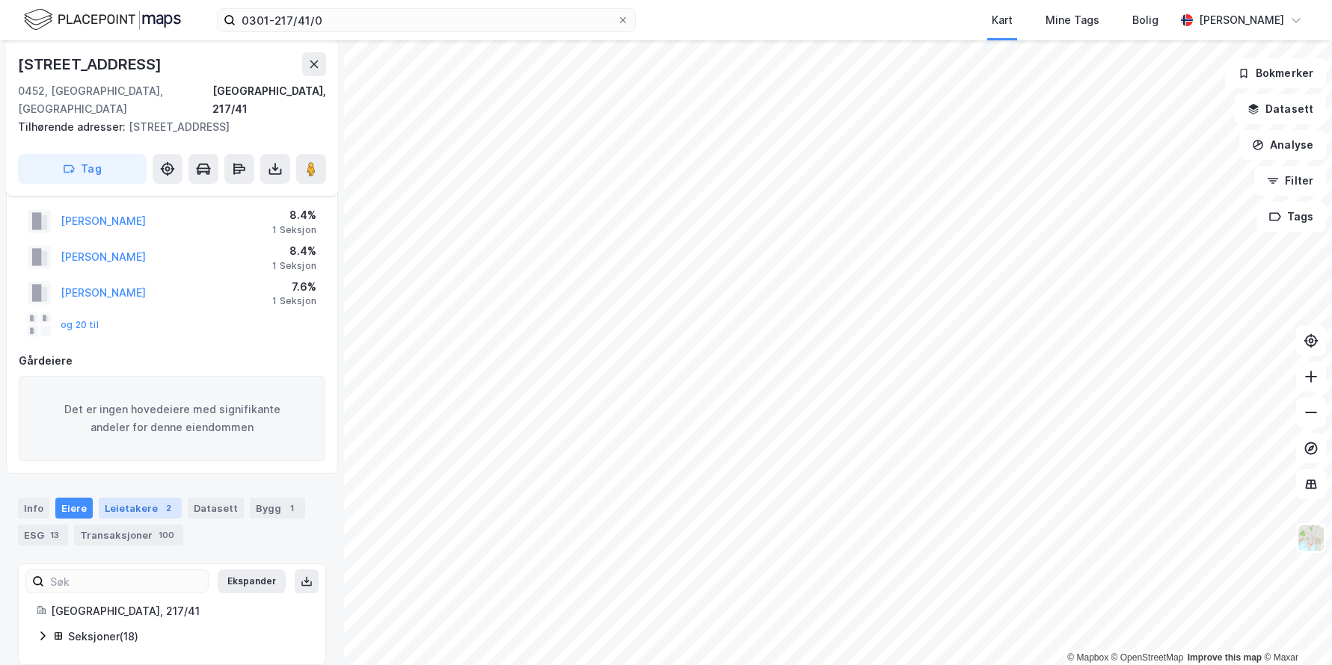
click at [141, 498] on div "Leietakere 2" at bounding box center [140, 508] width 83 height 21
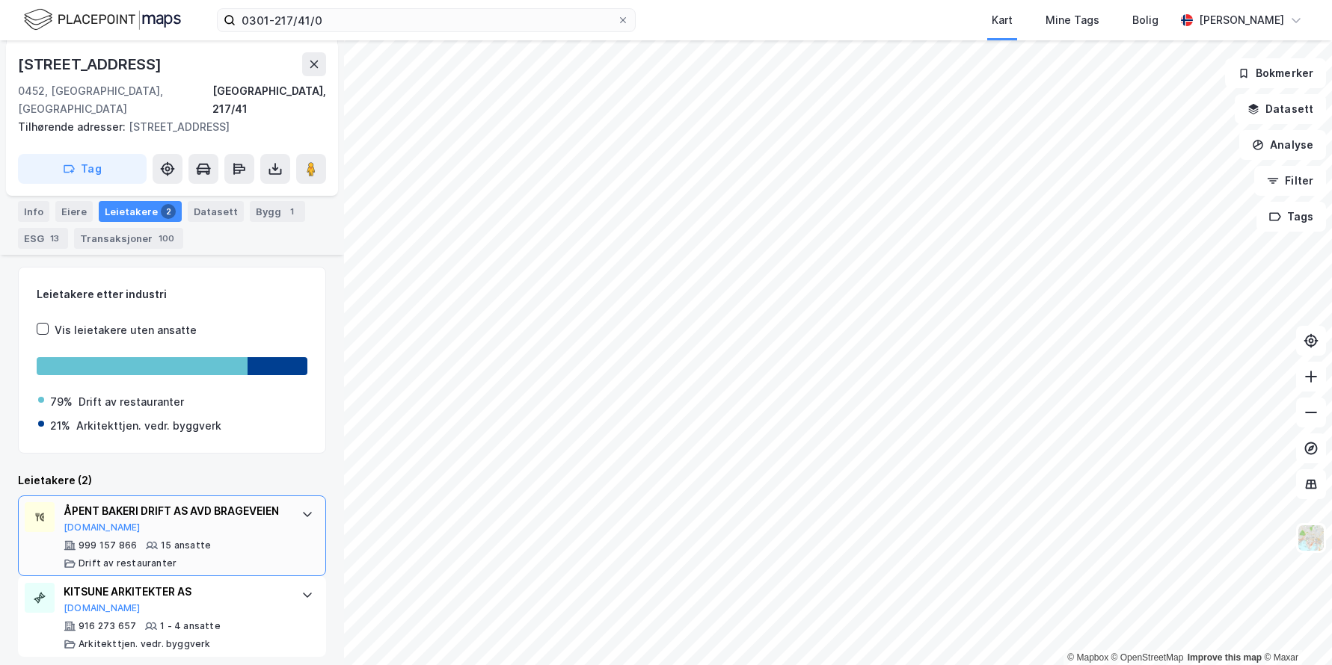
scroll to position [342, 0]
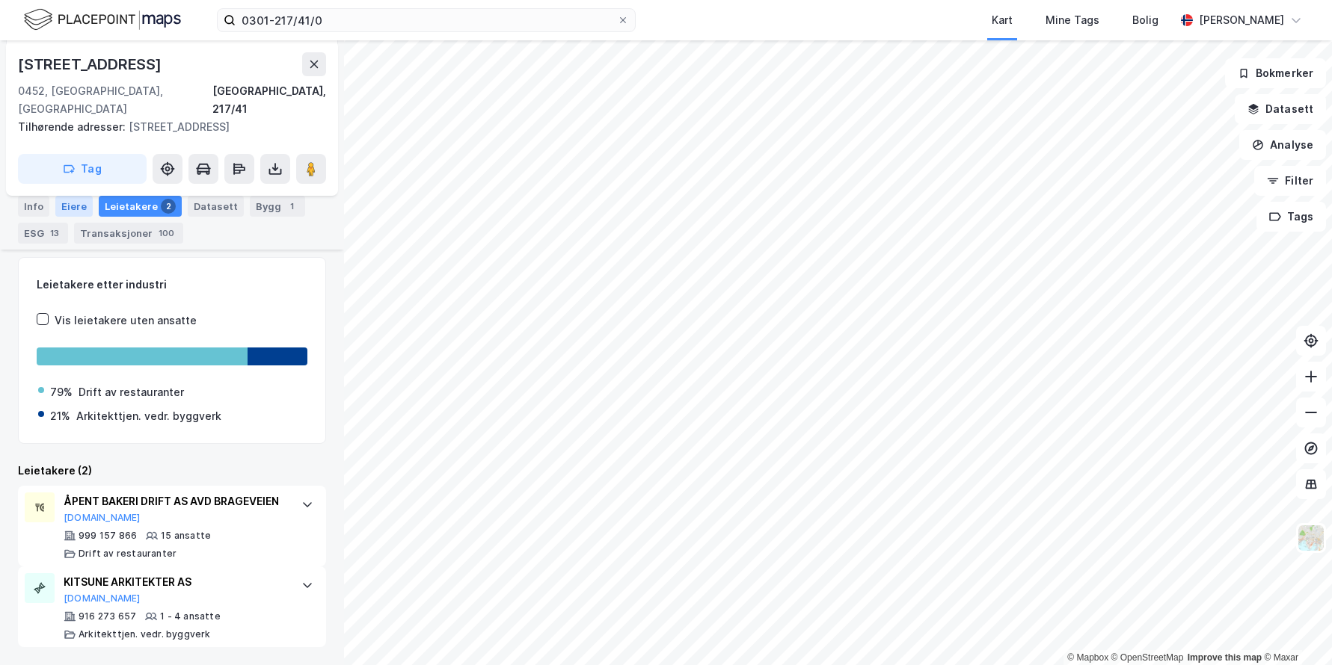
click at [66, 206] on div "Eiere" at bounding box center [73, 206] width 37 height 21
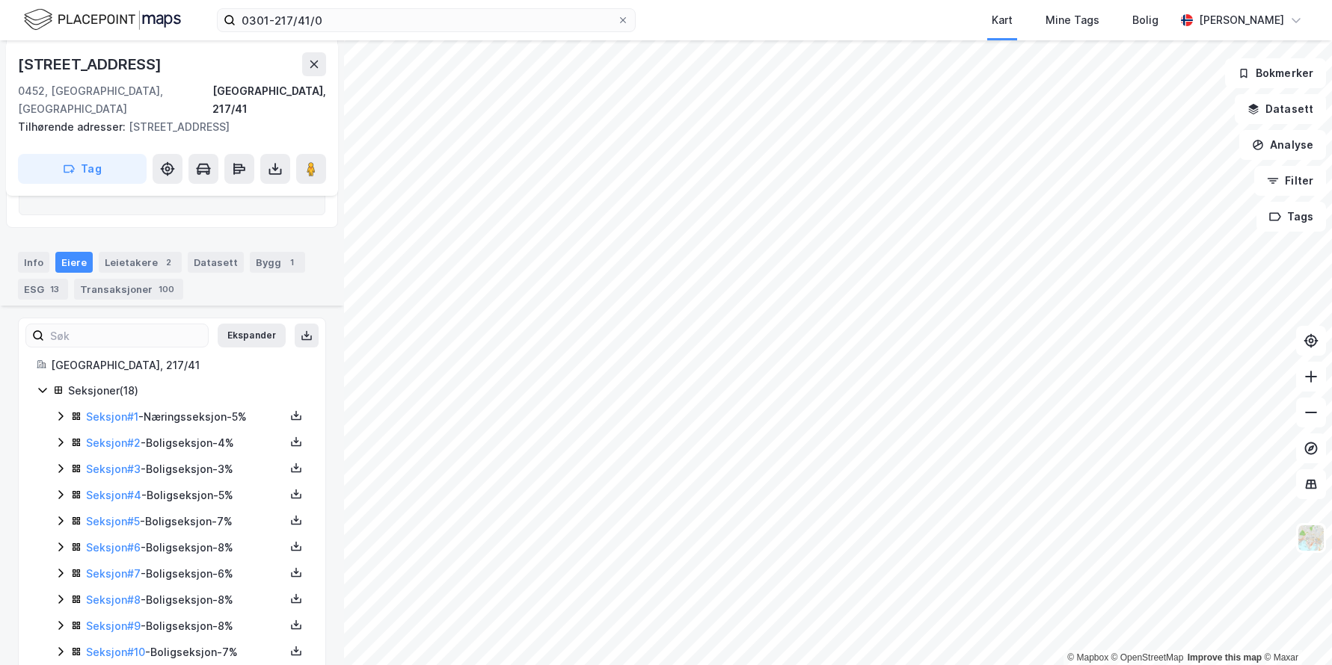
scroll to position [505, 0]
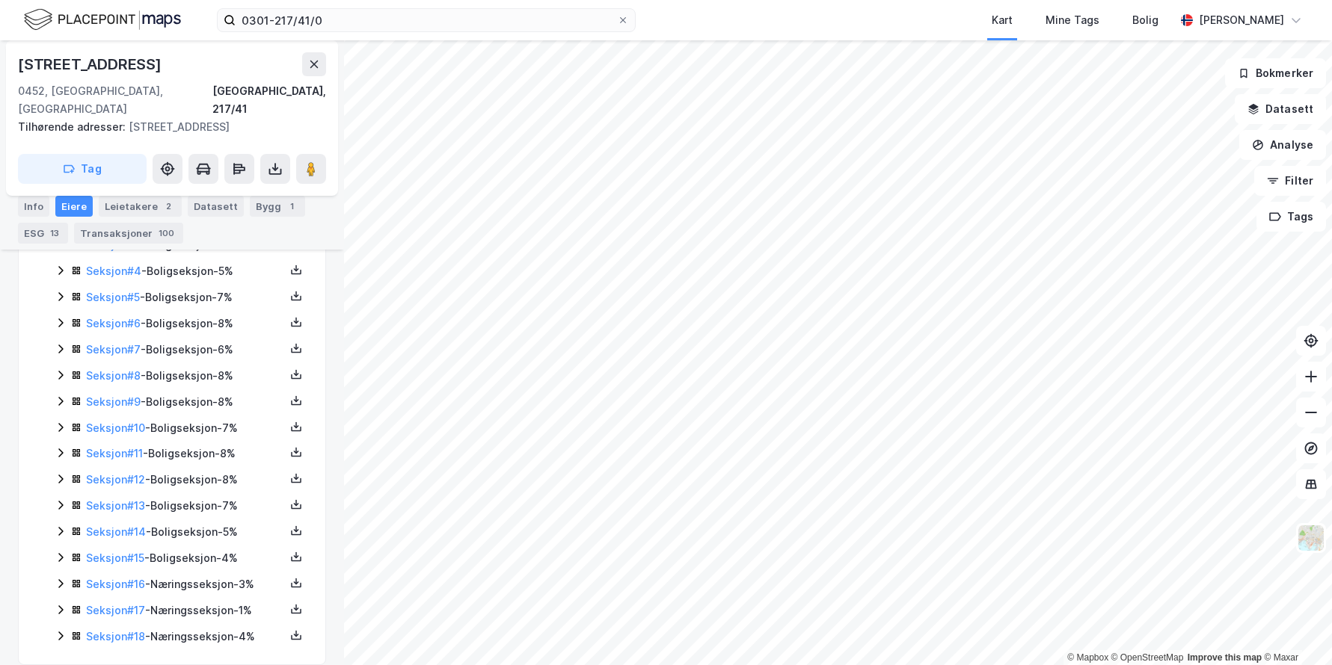
click at [59, 528] on icon at bounding box center [60, 532] width 4 height 9
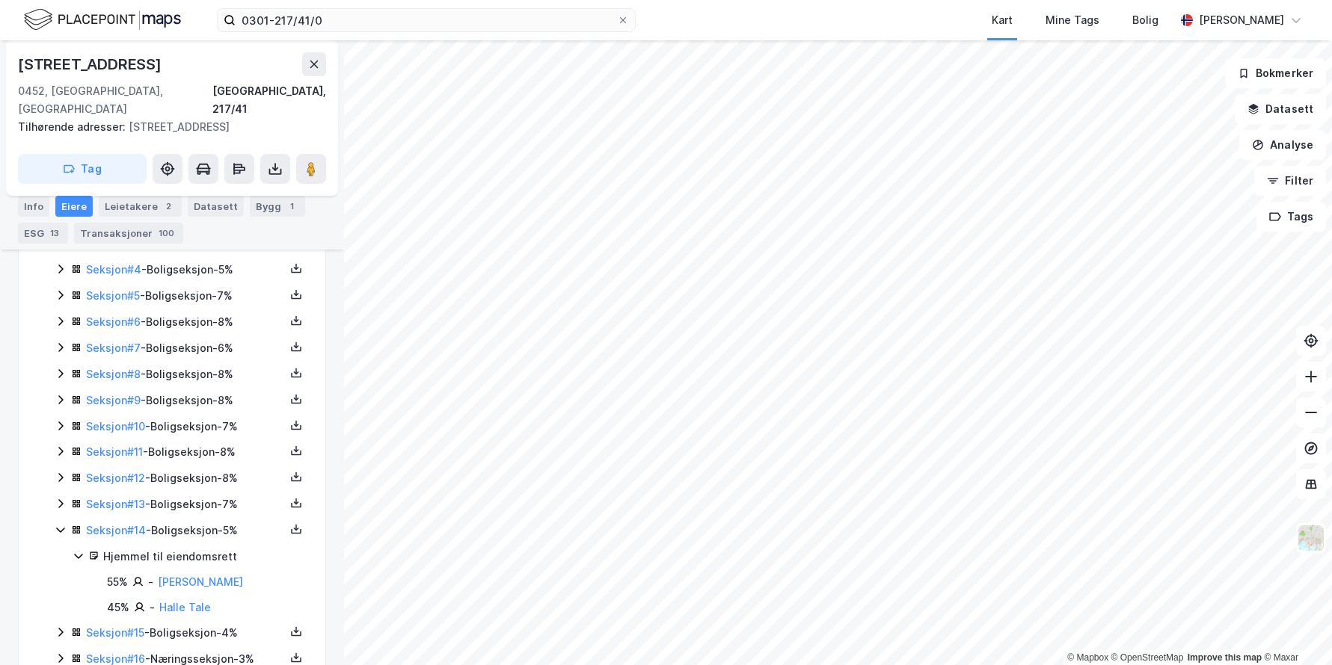
scroll to position [582, 0]
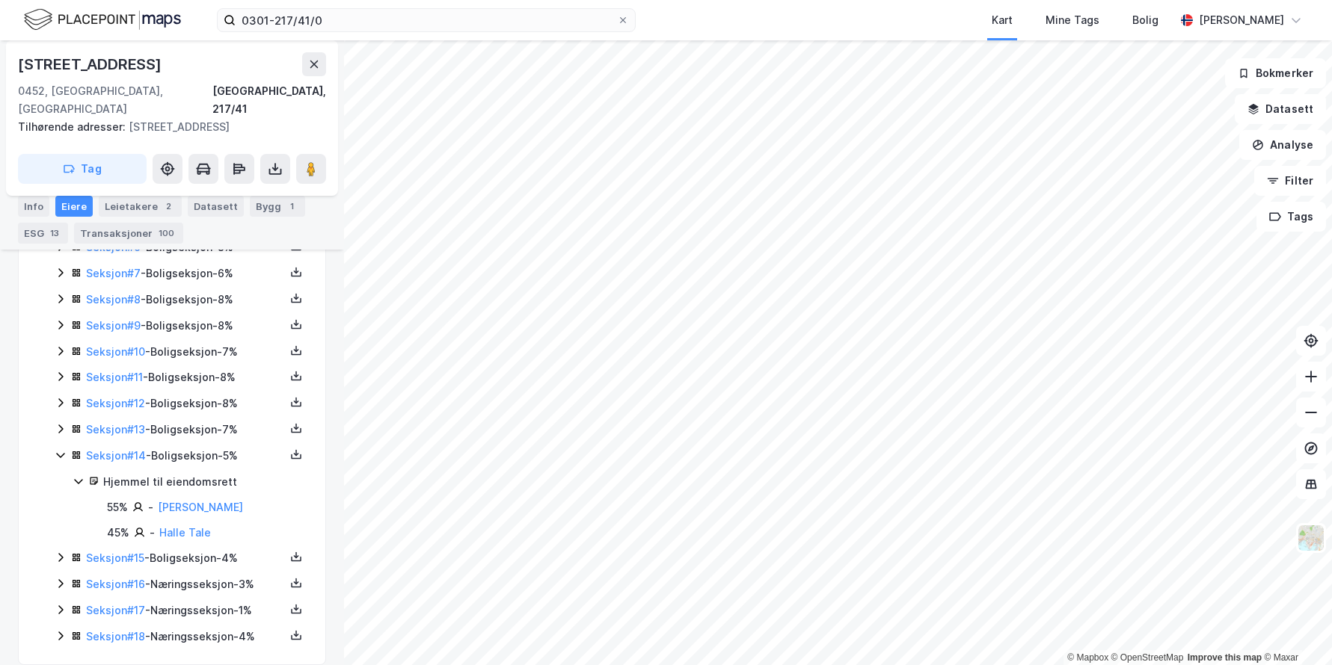
click at [63, 319] on icon at bounding box center [61, 325] width 12 height 12
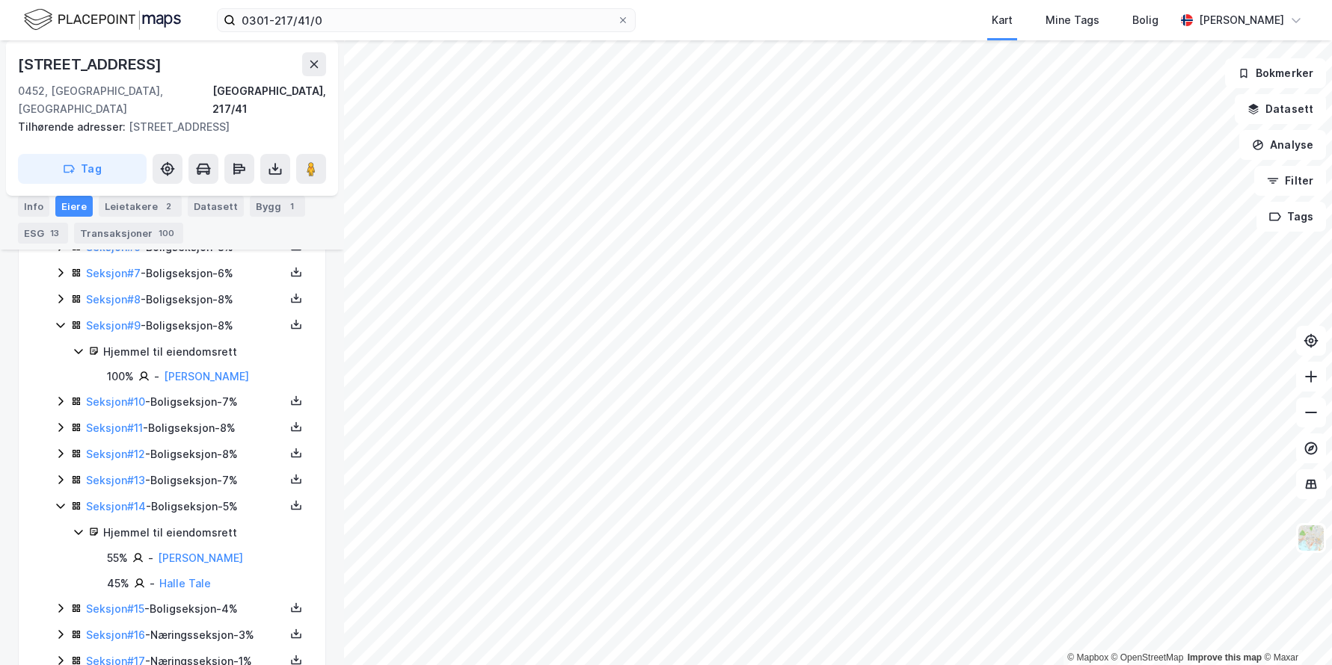
click at [63, 319] on icon at bounding box center [61, 325] width 12 height 12
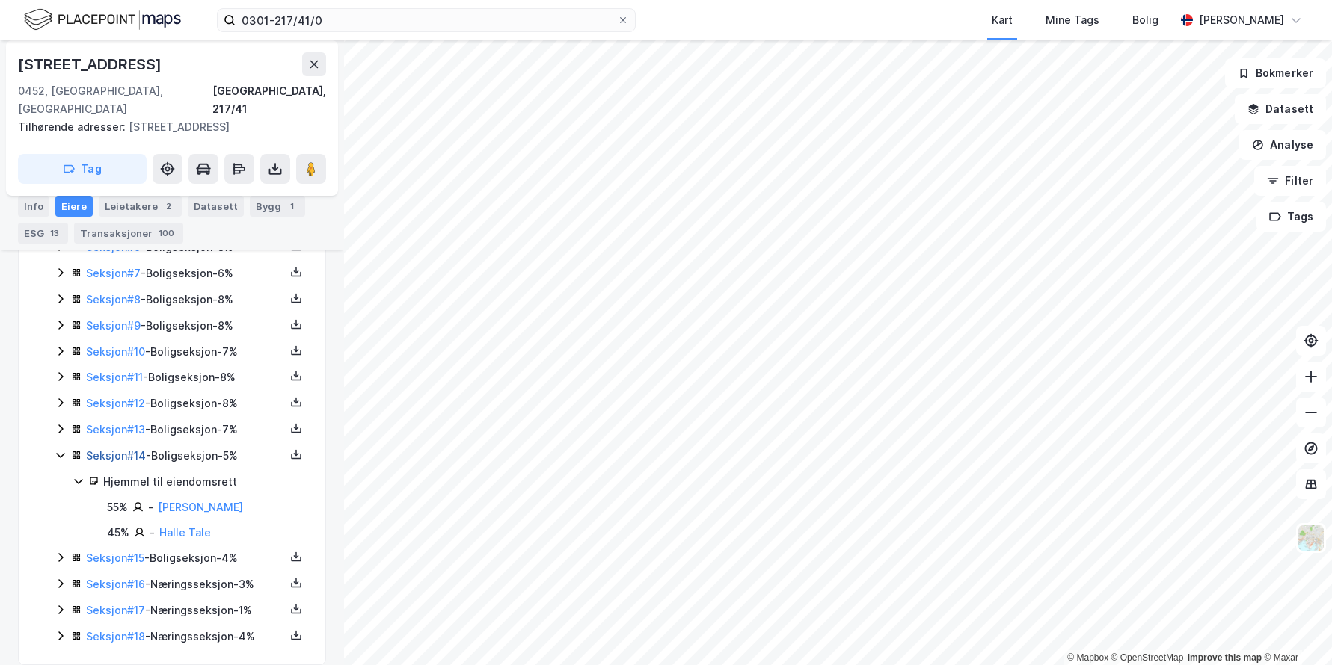
click at [115, 449] on link "Seksjon # 14" at bounding box center [116, 455] width 60 height 13
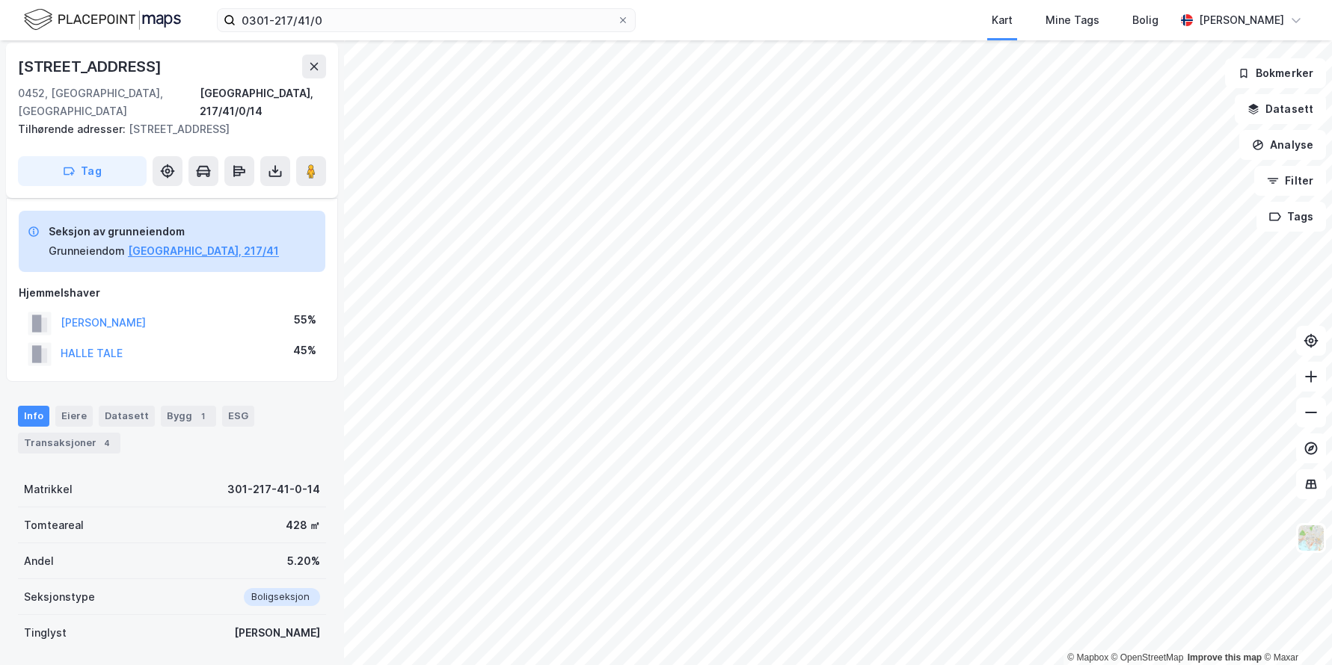
scroll to position [45, 0]
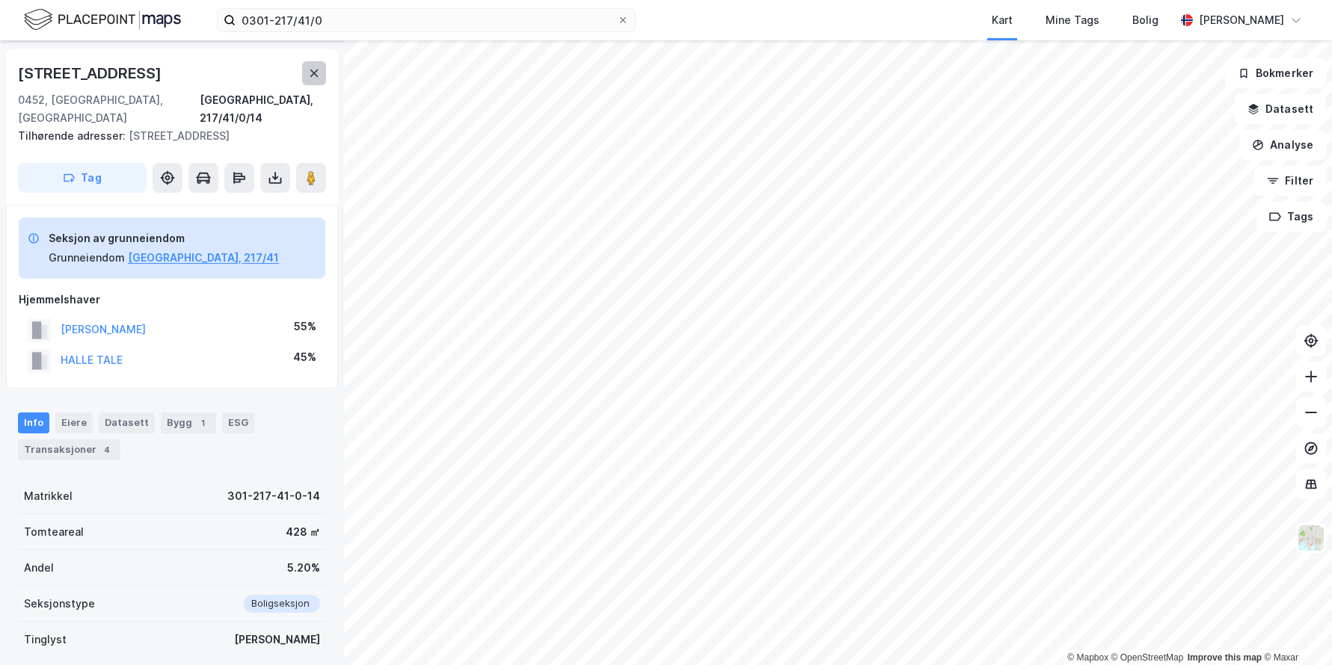
click at [312, 74] on icon at bounding box center [314, 73] width 12 height 12
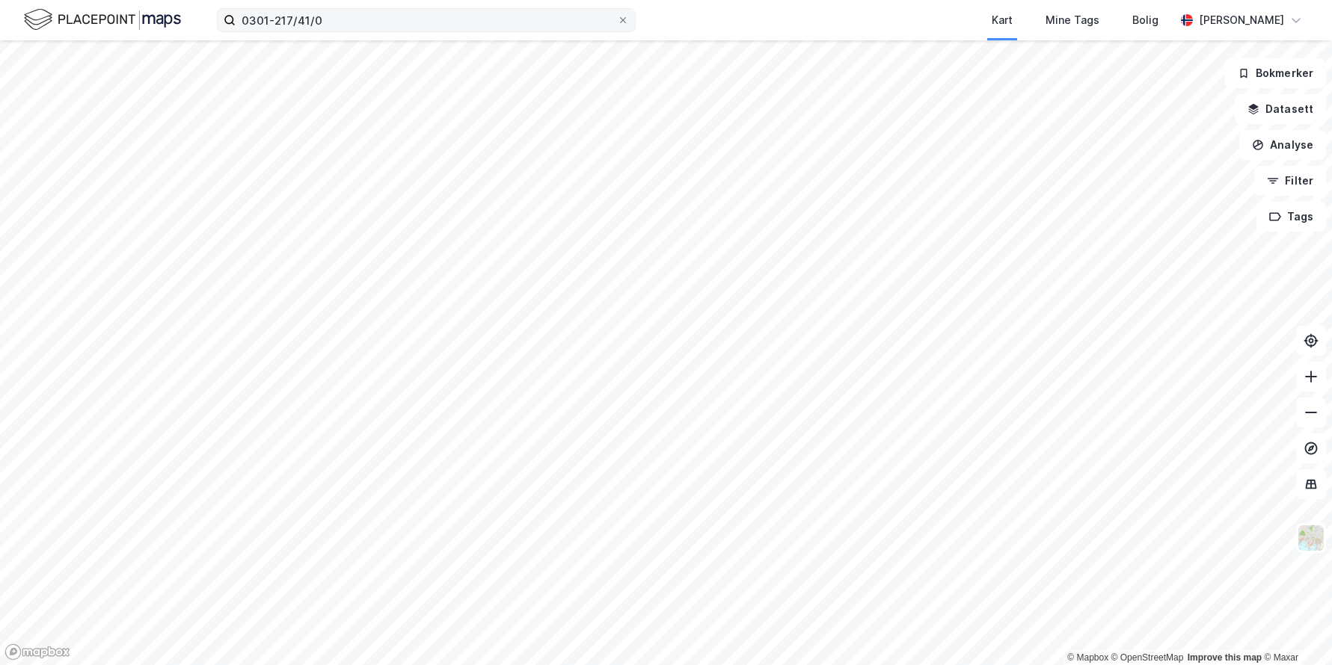
click at [348, 31] on label "0301-217/41/0" at bounding box center [426, 20] width 419 height 24
click at [348, 31] on input "0301-217/41/0" at bounding box center [426, 20] width 381 height 22
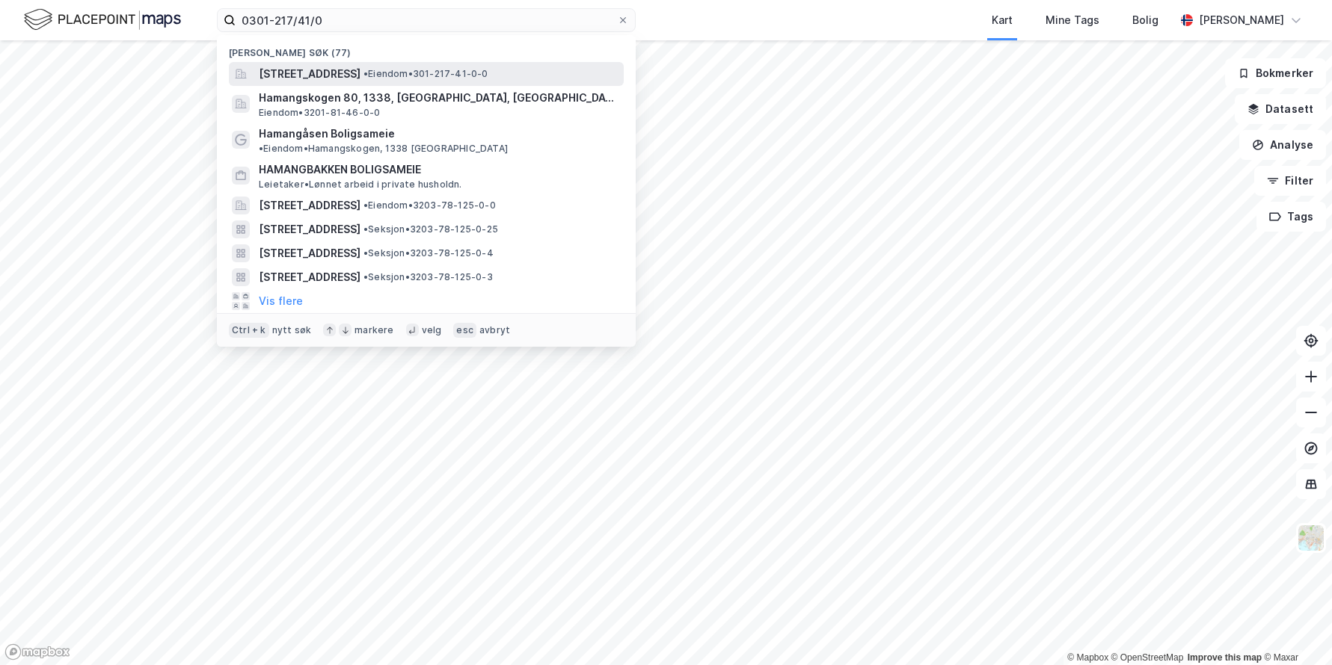
click at [473, 73] on span "• Eiendom • 301-217-41-0-0" at bounding box center [425, 74] width 125 height 12
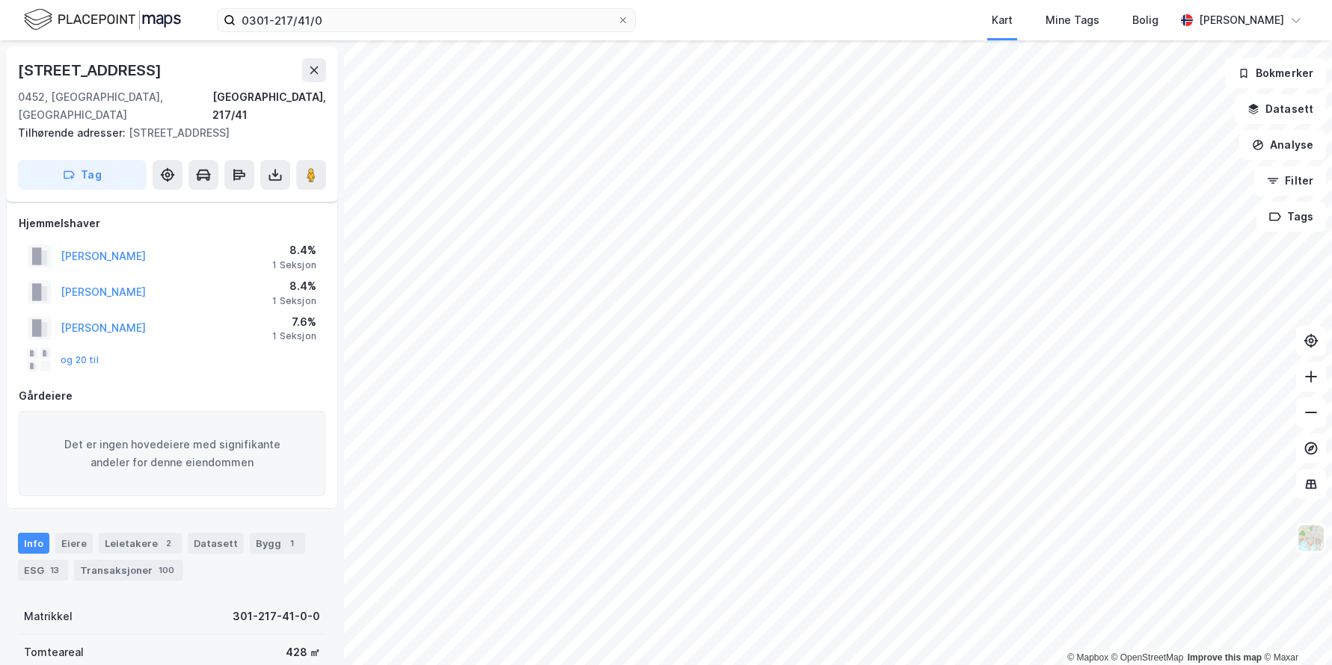
scroll to position [45, 0]
